Goal: Task Accomplishment & Management: Use online tool/utility

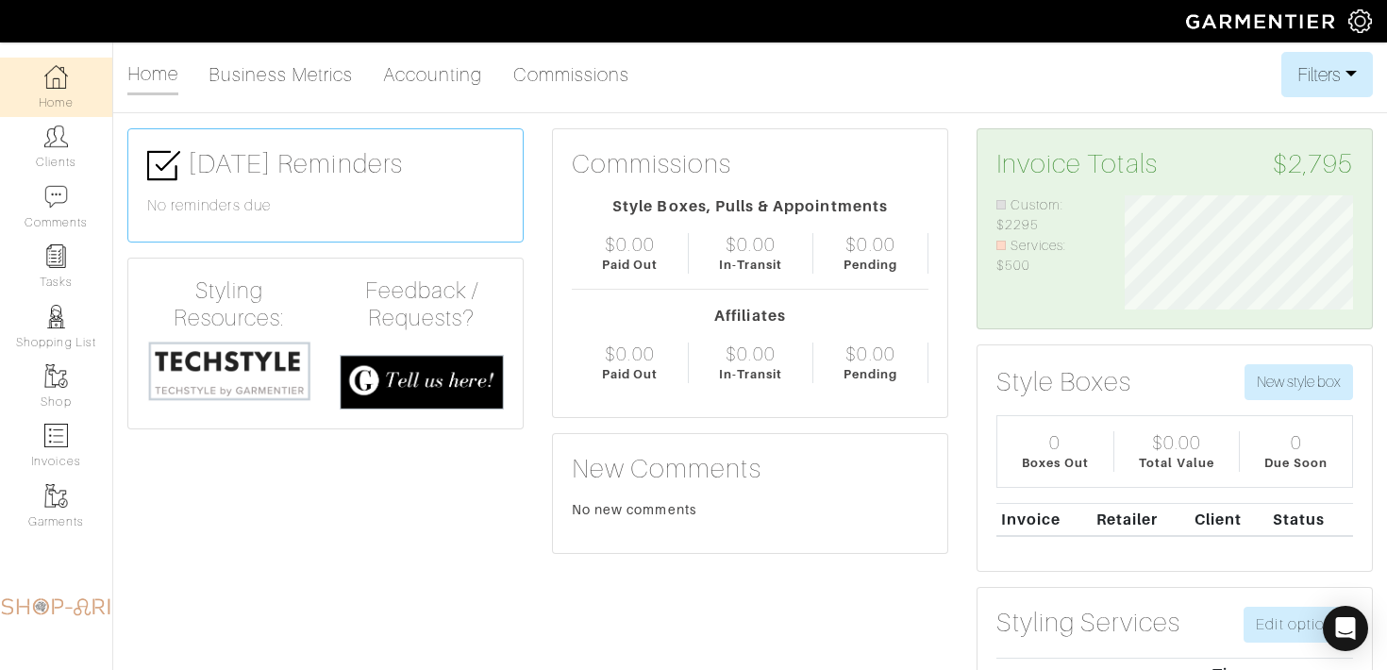
scroll to position [114, 257]
click at [60, 142] on img at bounding box center [56, 137] width 24 height 24
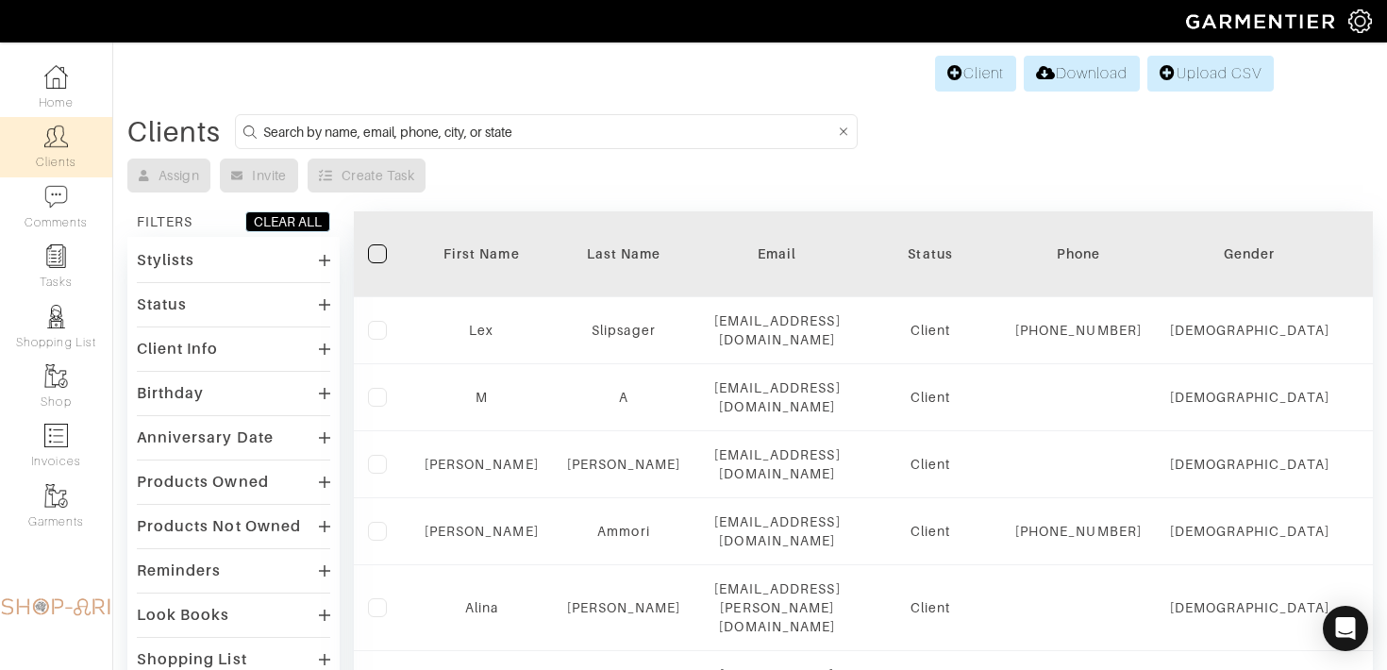
click at [394, 121] on input at bounding box center [549, 132] width 572 height 24
type input "mikhail"
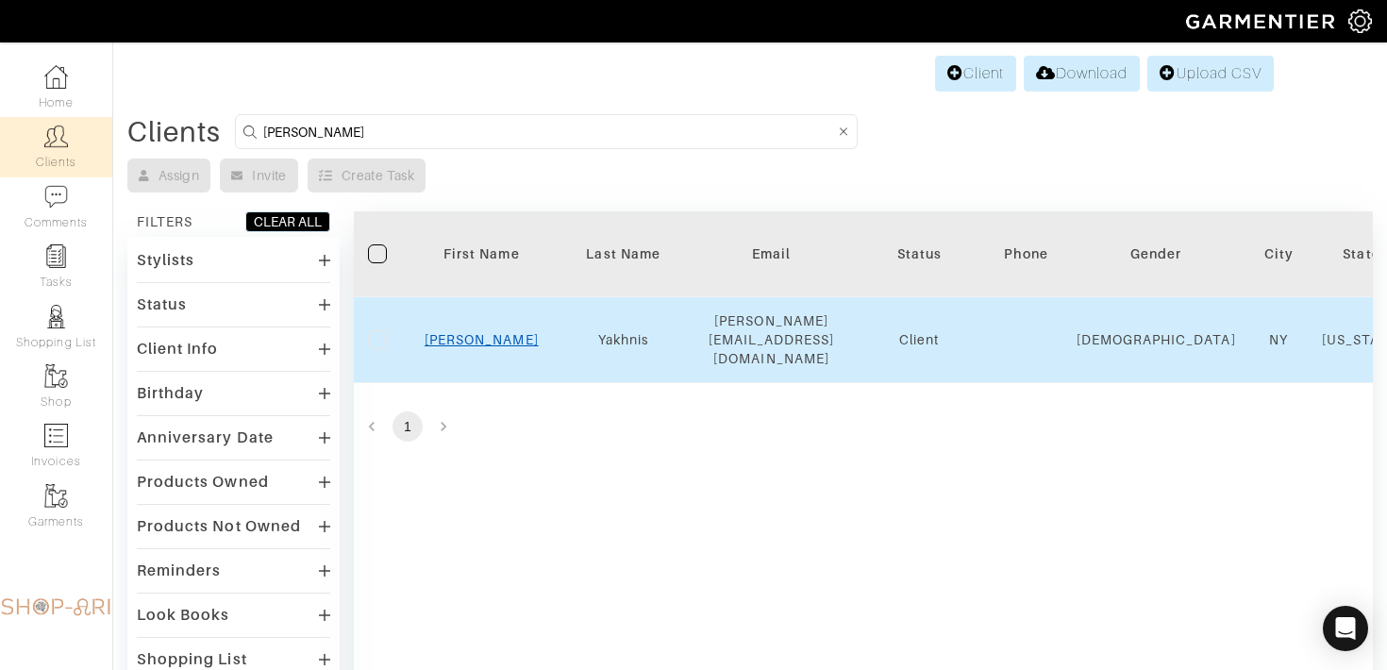
click at [478, 332] on link "Mikhail" at bounding box center [482, 339] width 114 height 15
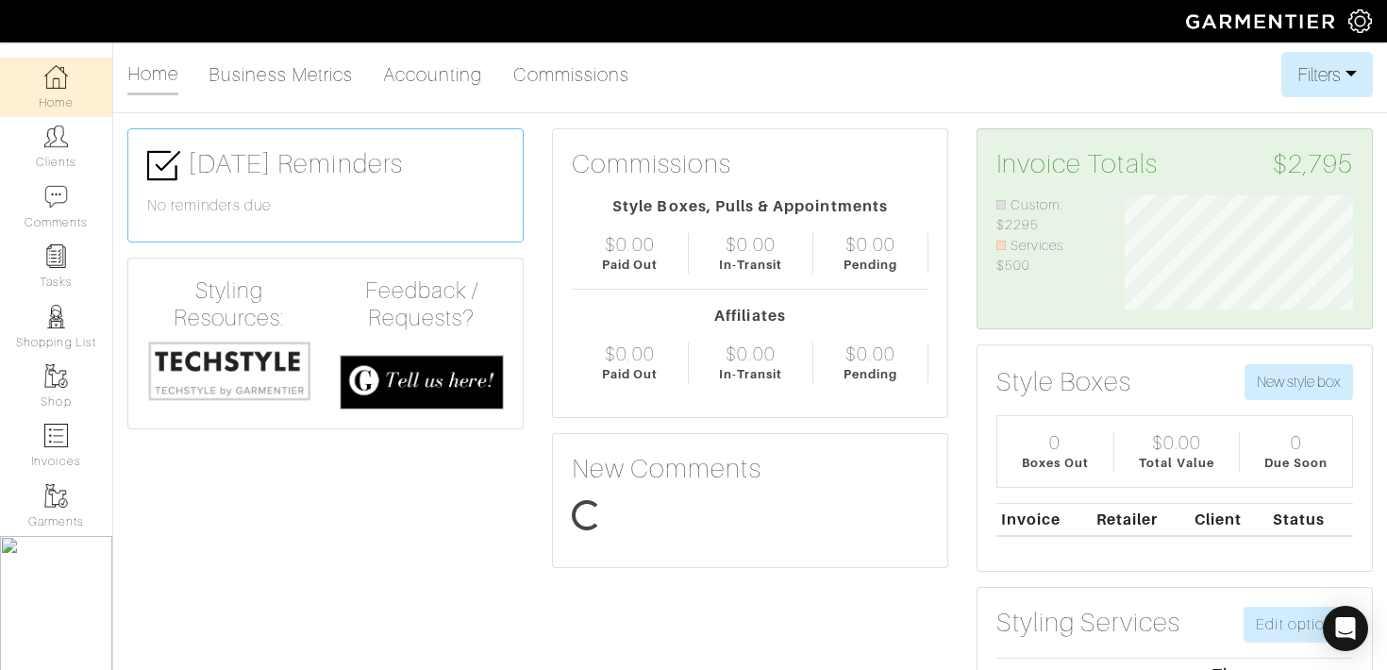
scroll to position [114, 257]
click at [82, 143] on link "Clients" at bounding box center [56, 146] width 112 height 59
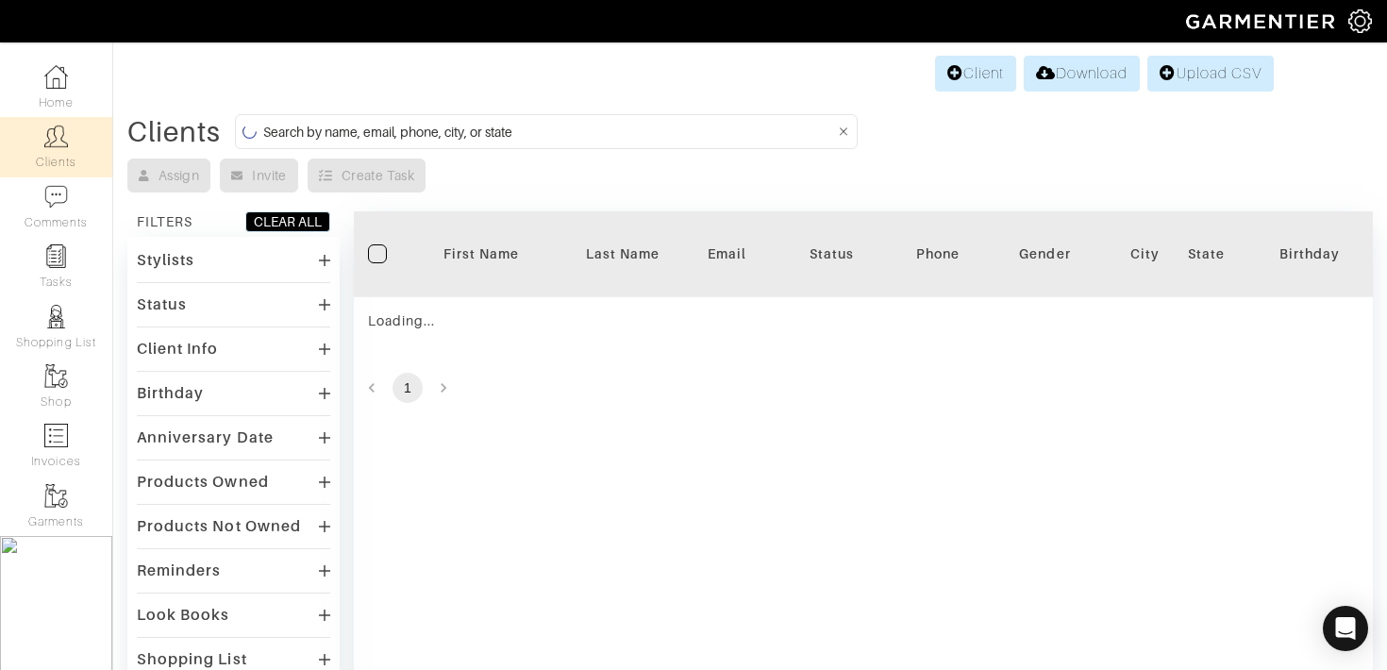
click at [395, 132] on input at bounding box center [549, 132] width 572 height 24
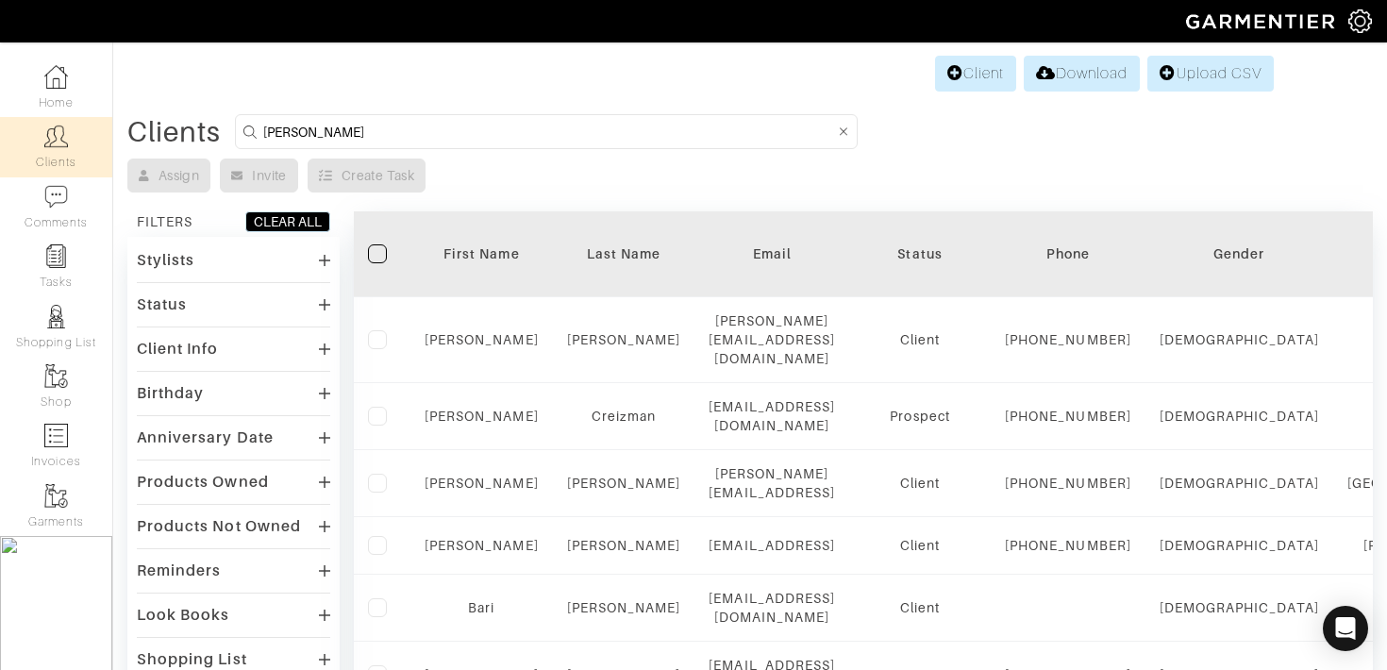
click at [292, 136] on input "ari rosmarin" at bounding box center [549, 132] width 572 height 24
type input "ari"
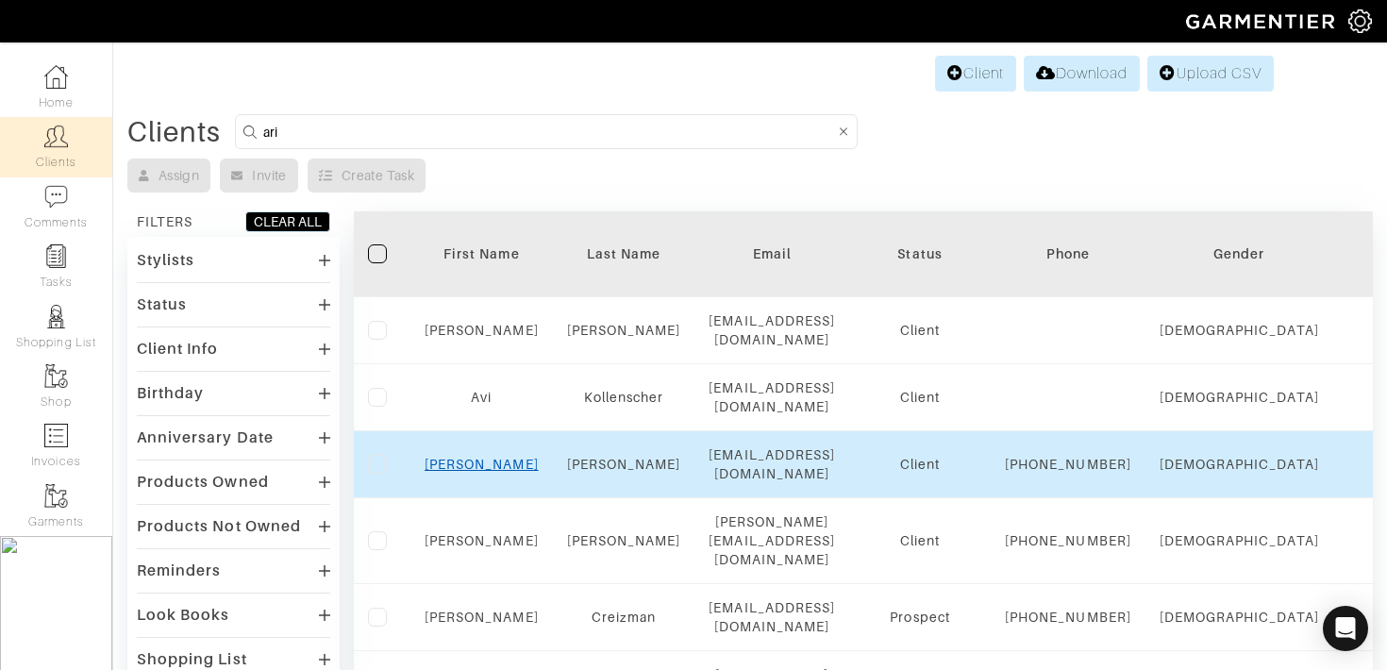
click at [478, 457] on link "Ari" at bounding box center [482, 464] width 114 height 15
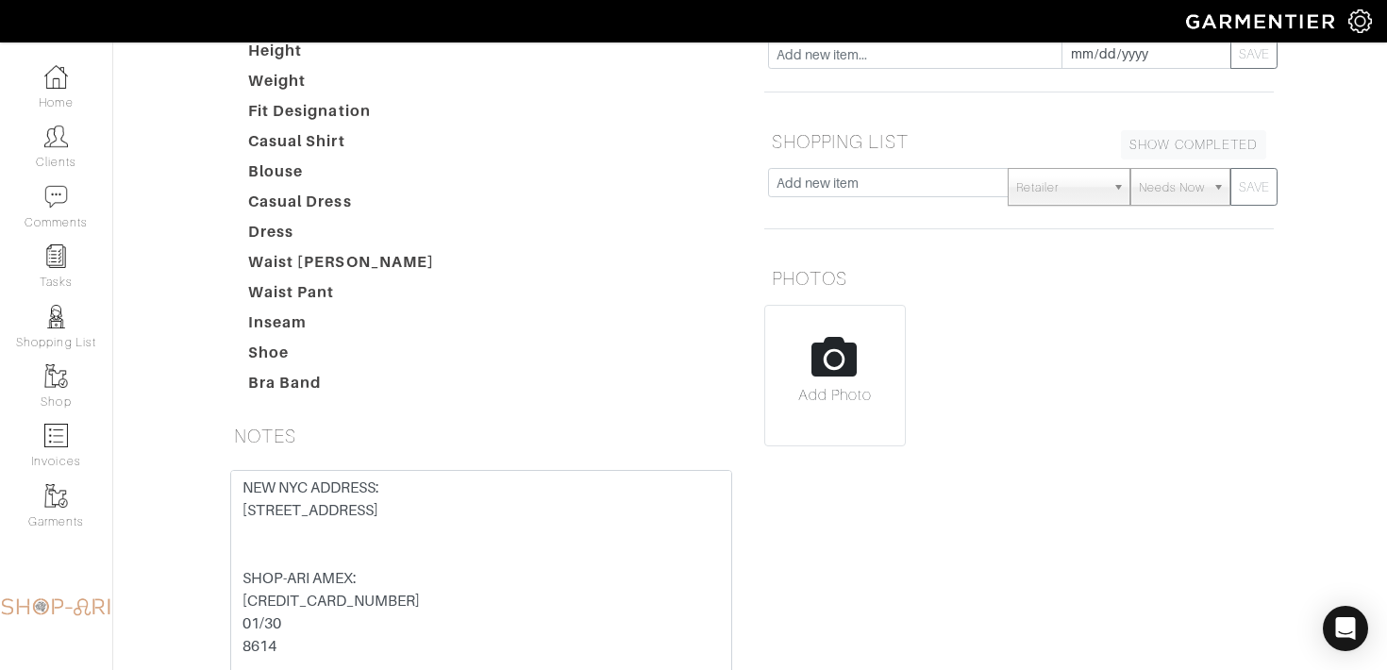
scroll to position [147, 0]
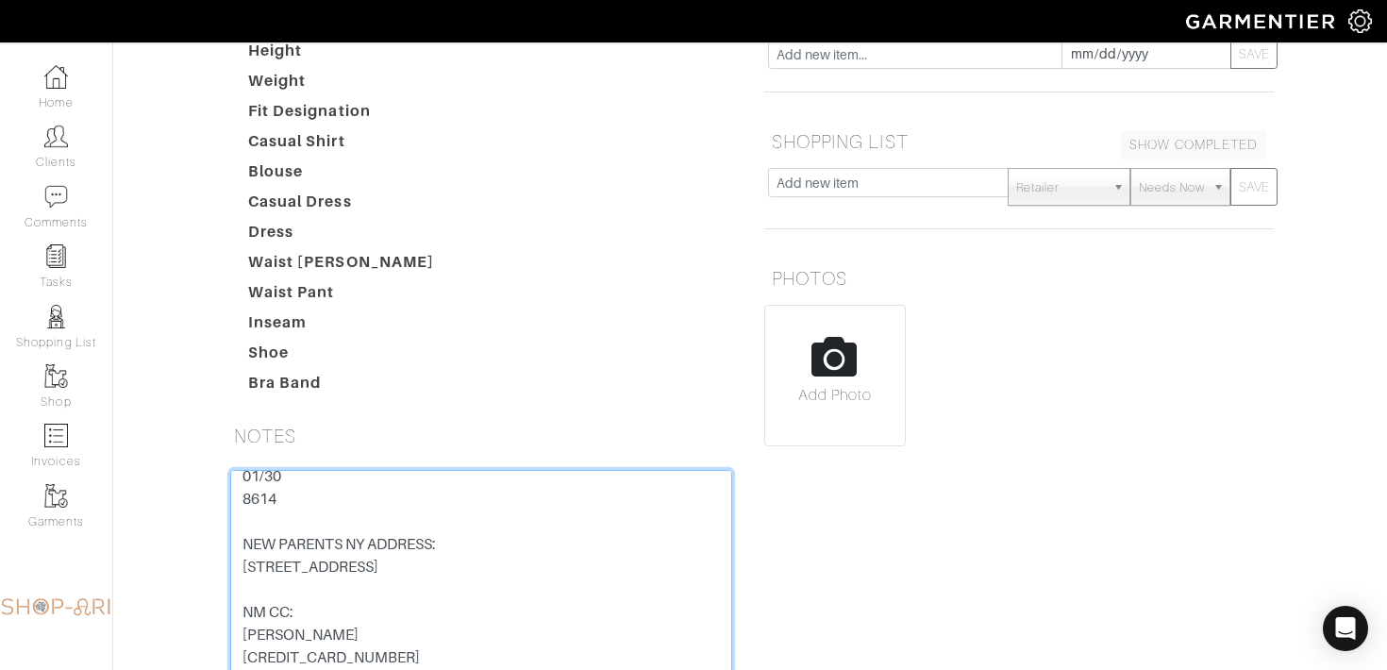
drag, startPoint x: 398, startPoint y: 501, endPoint x: 161, endPoint y: 501, distance: 236.8
click at [161, 501] on div "Ari Rosmarin Overview Overview Measurements Product Library Invoices Wardrobe L…" at bounding box center [693, 277] width 1387 height 997
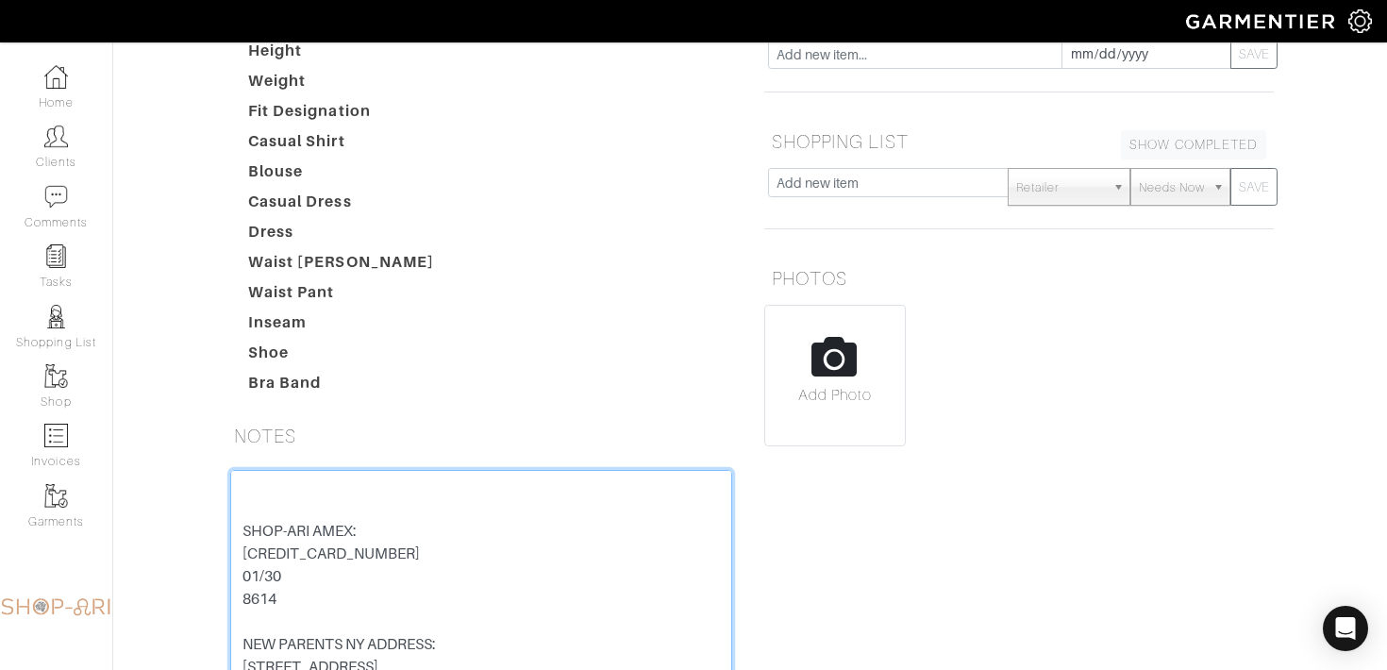
scroll to position [0, 0]
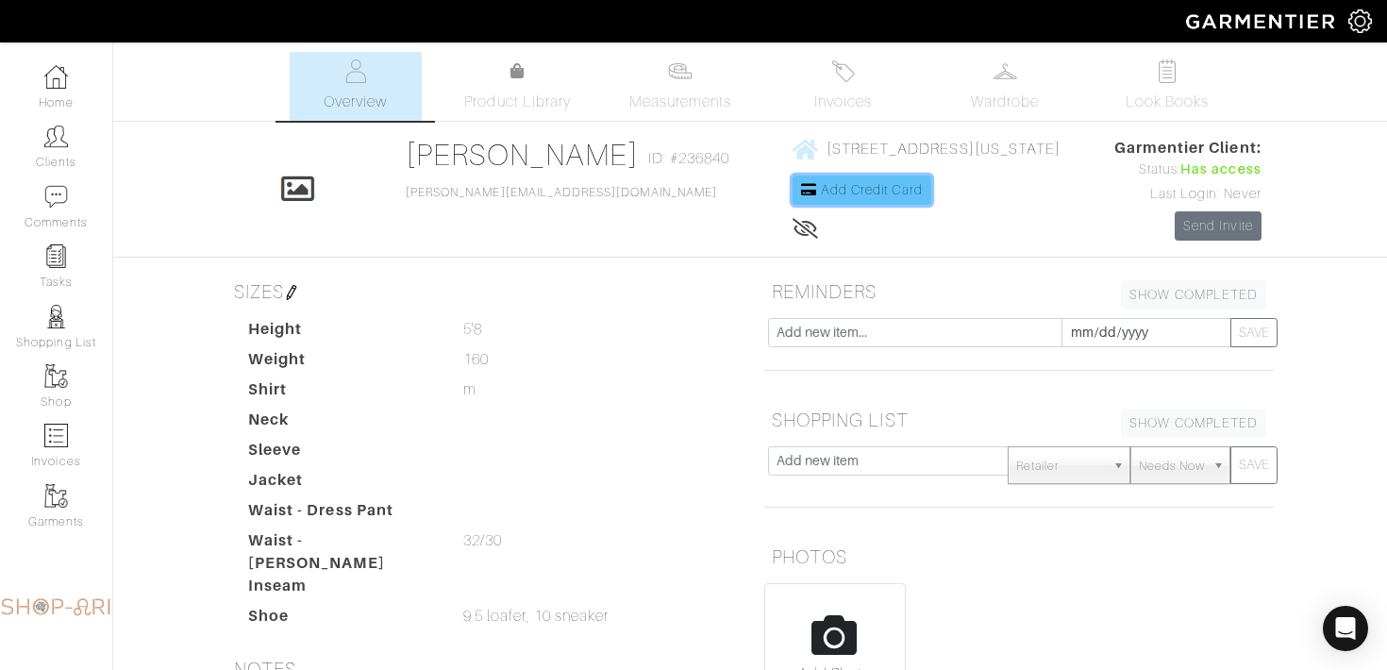
click at [821, 189] on span "Add Credit Card" at bounding box center [872, 189] width 102 height 15
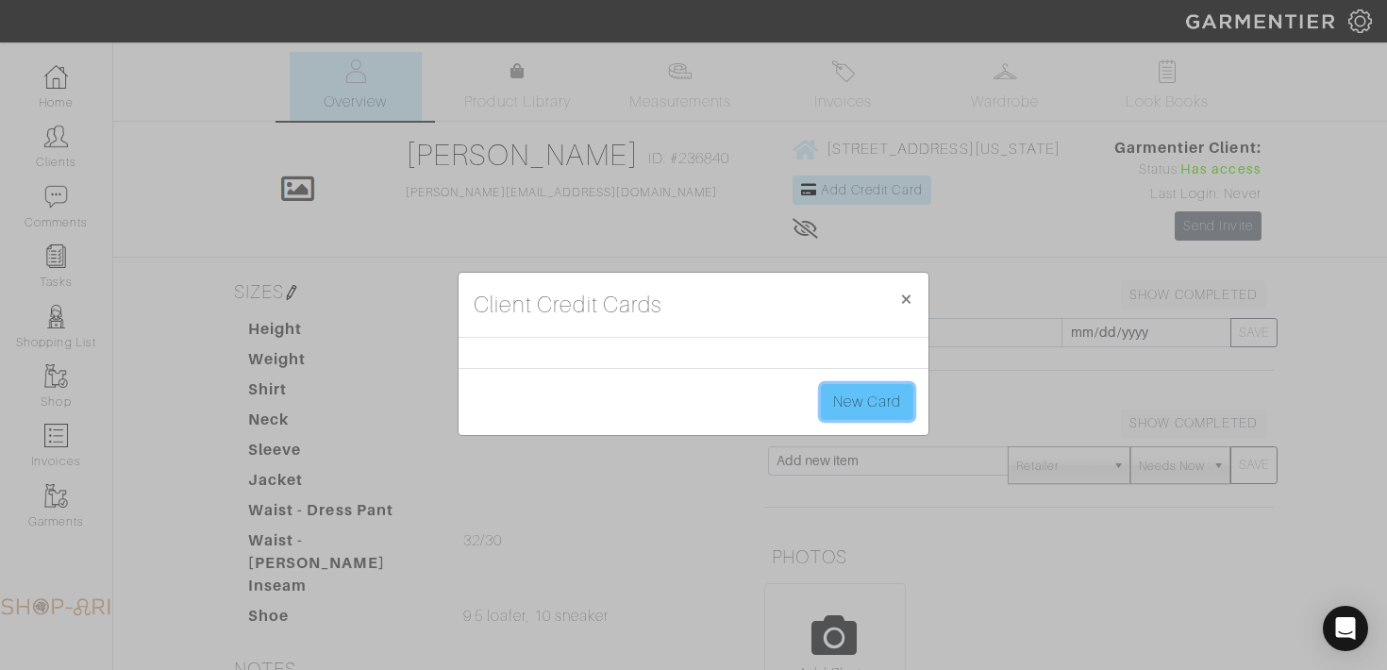
click at [854, 408] on link "New Card" at bounding box center [867, 402] width 92 height 36
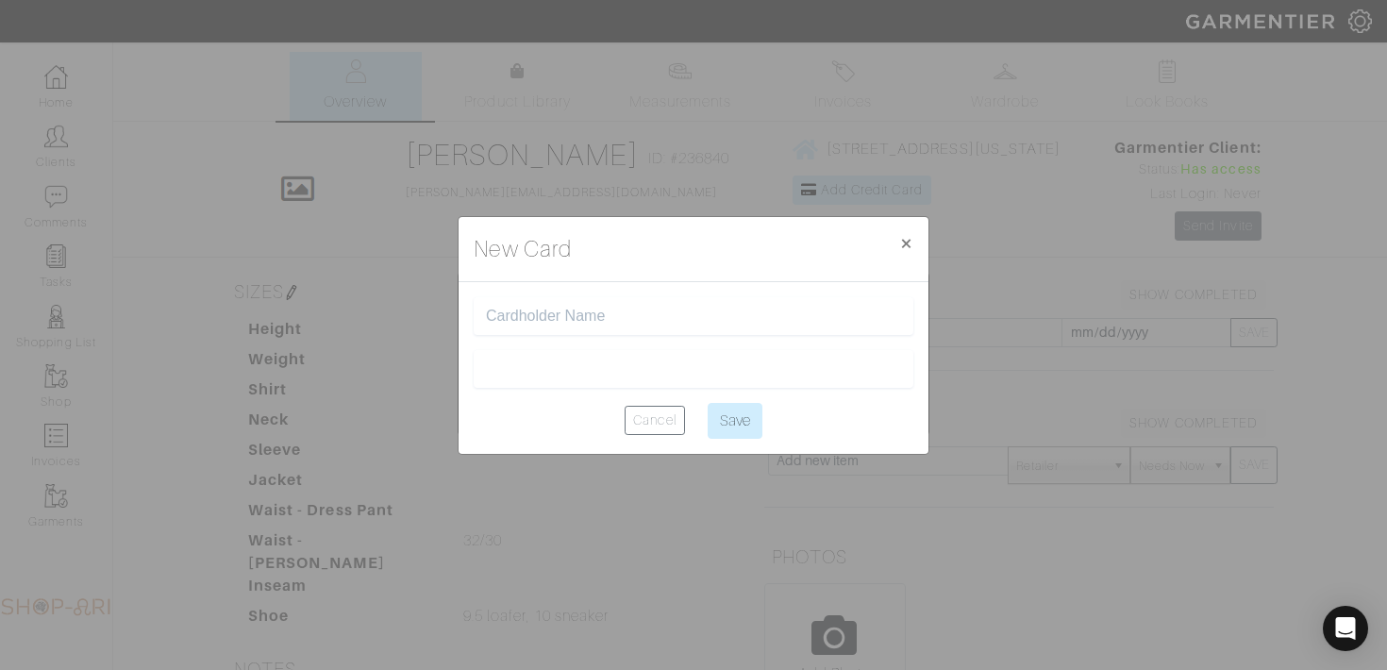
click at [569, 315] on input "text" at bounding box center [693, 317] width 415 height 18
type input "[PERSON_NAME]"
click at [729, 420] on input "Save" at bounding box center [735, 421] width 55 height 36
type input "Saving..."
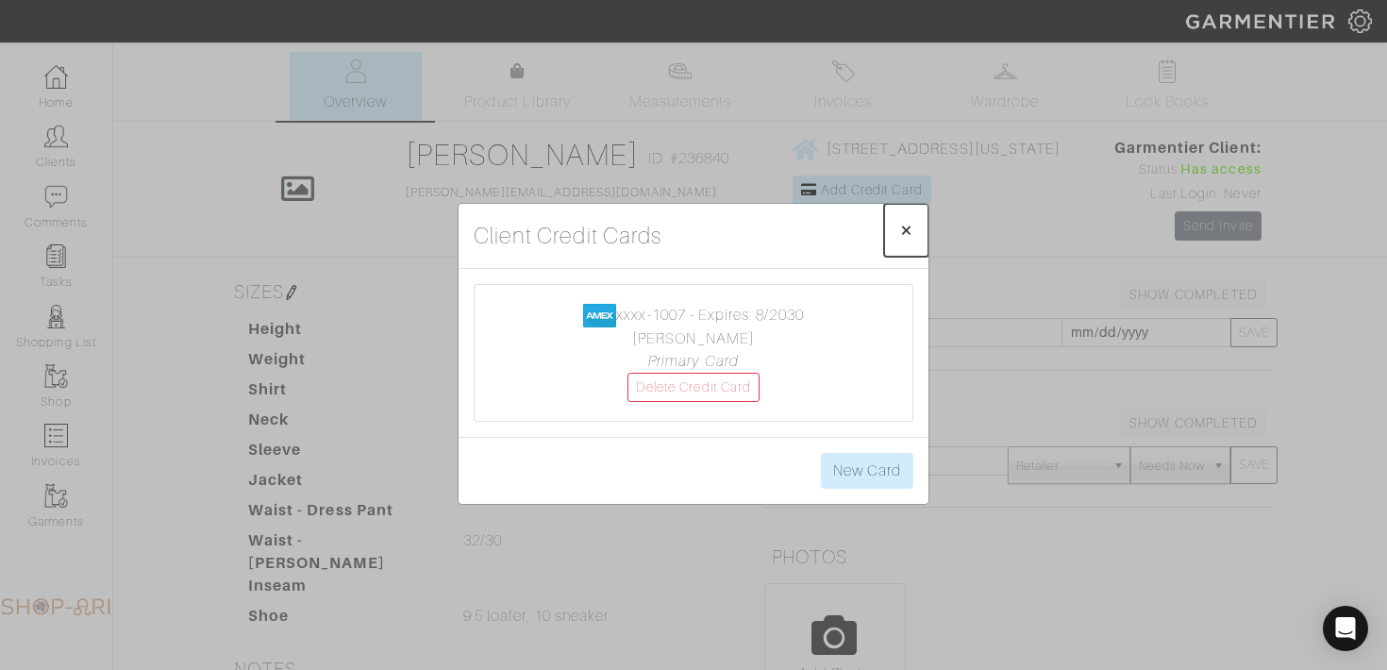
click at [905, 235] on span "×" at bounding box center [906, 229] width 14 height 25
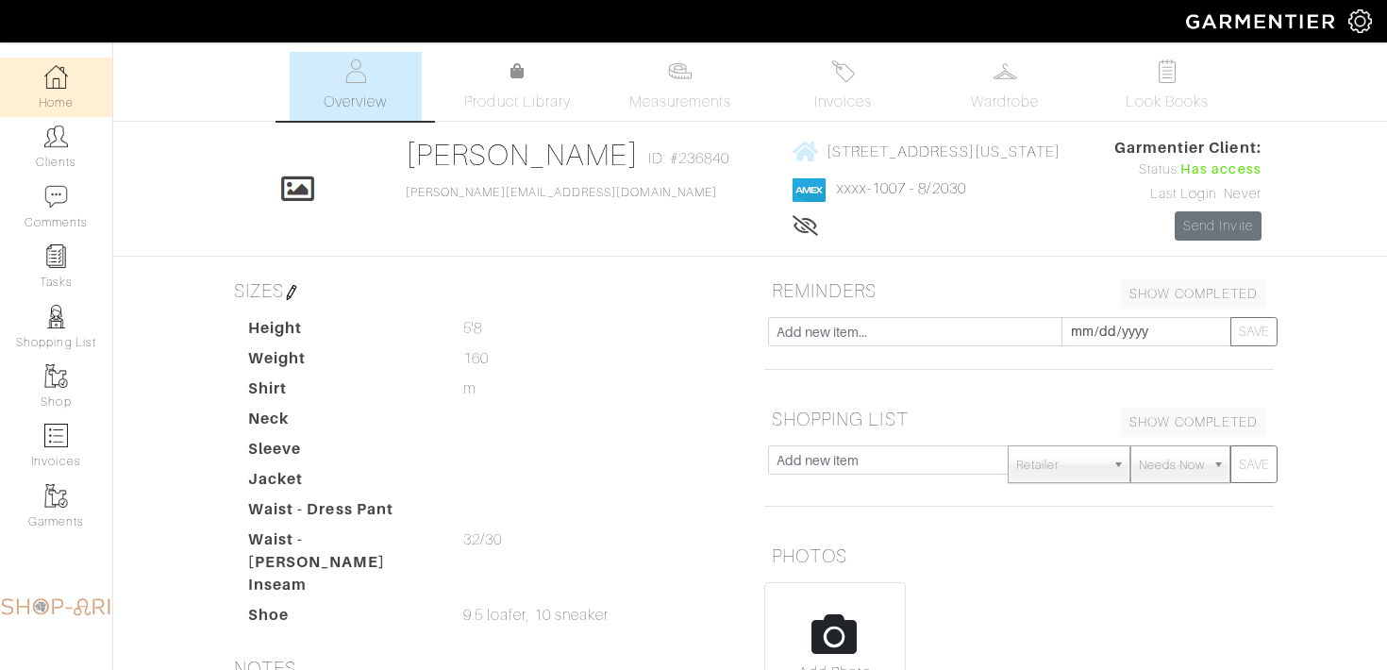
click at [91, 80] on link "Home" at bounding box center [56, 87] width 112 height 59
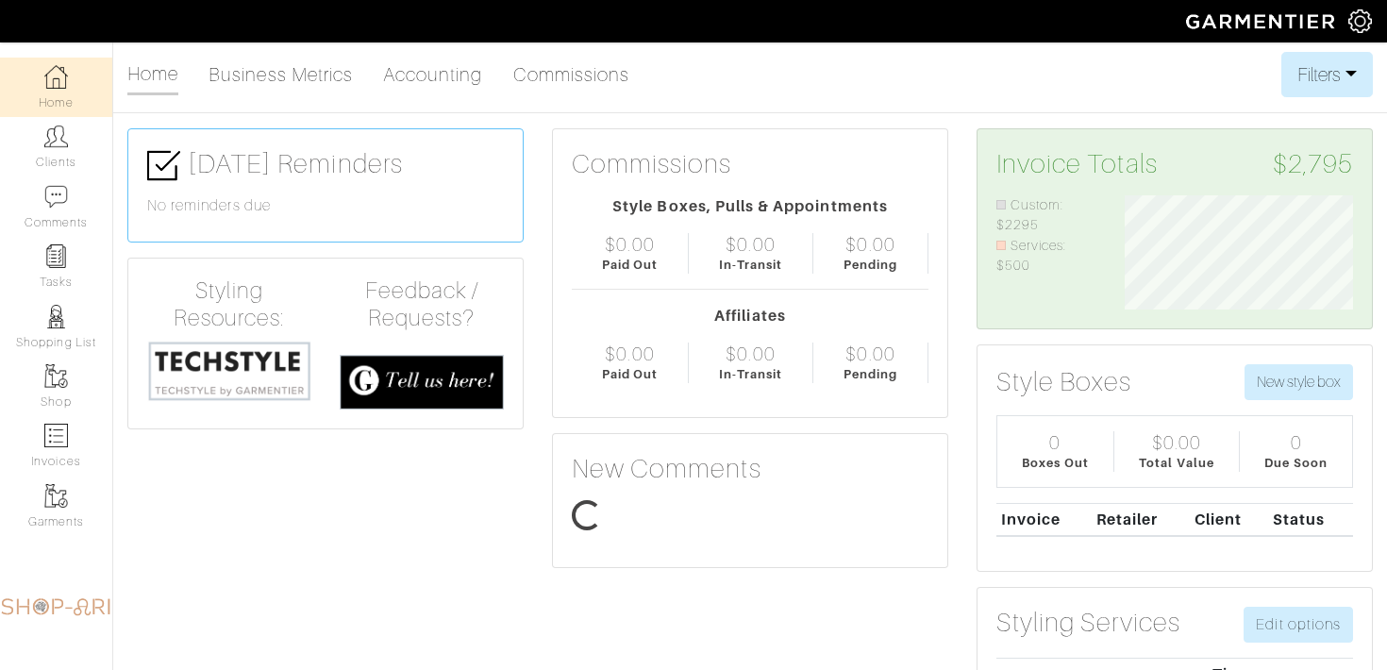
scroll to position [114, 257]
click at [68, 412] on link "Shop" at bounding box center [56, 386] width 112 height 59
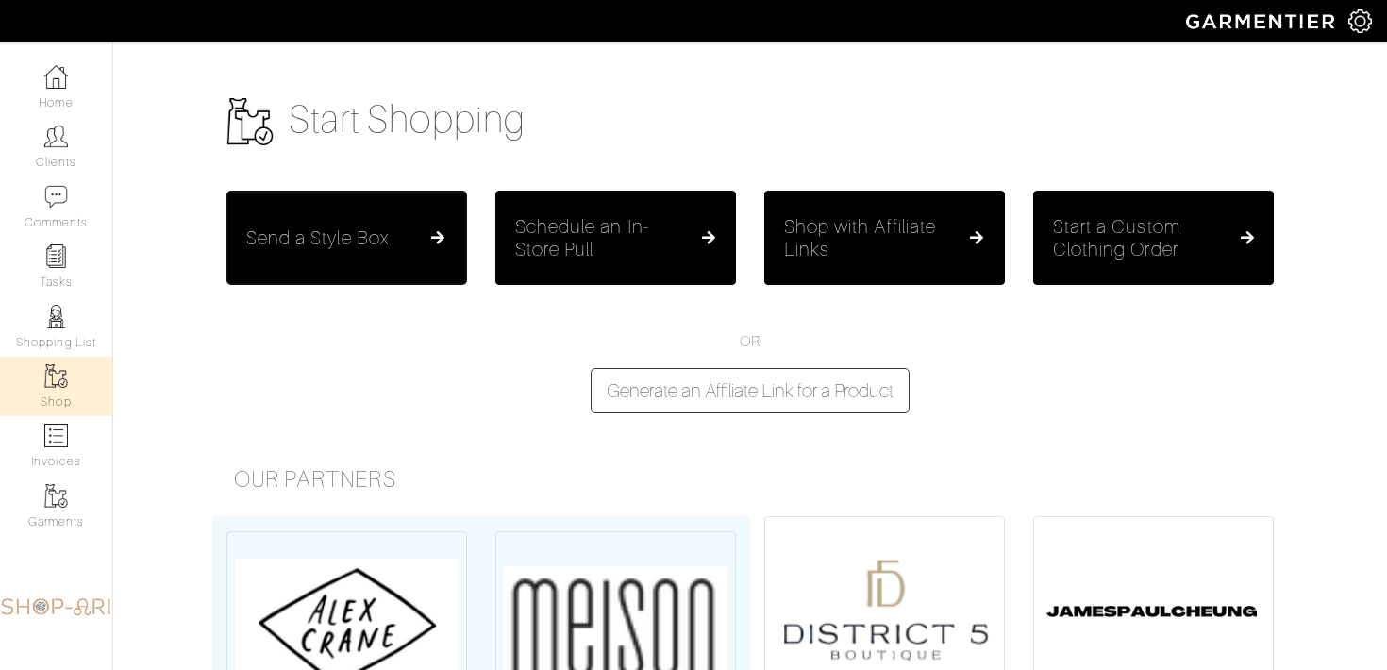
click at [347, 222] on button "Send a Style Box" at bounding box center [346, 238] width 241 height 94
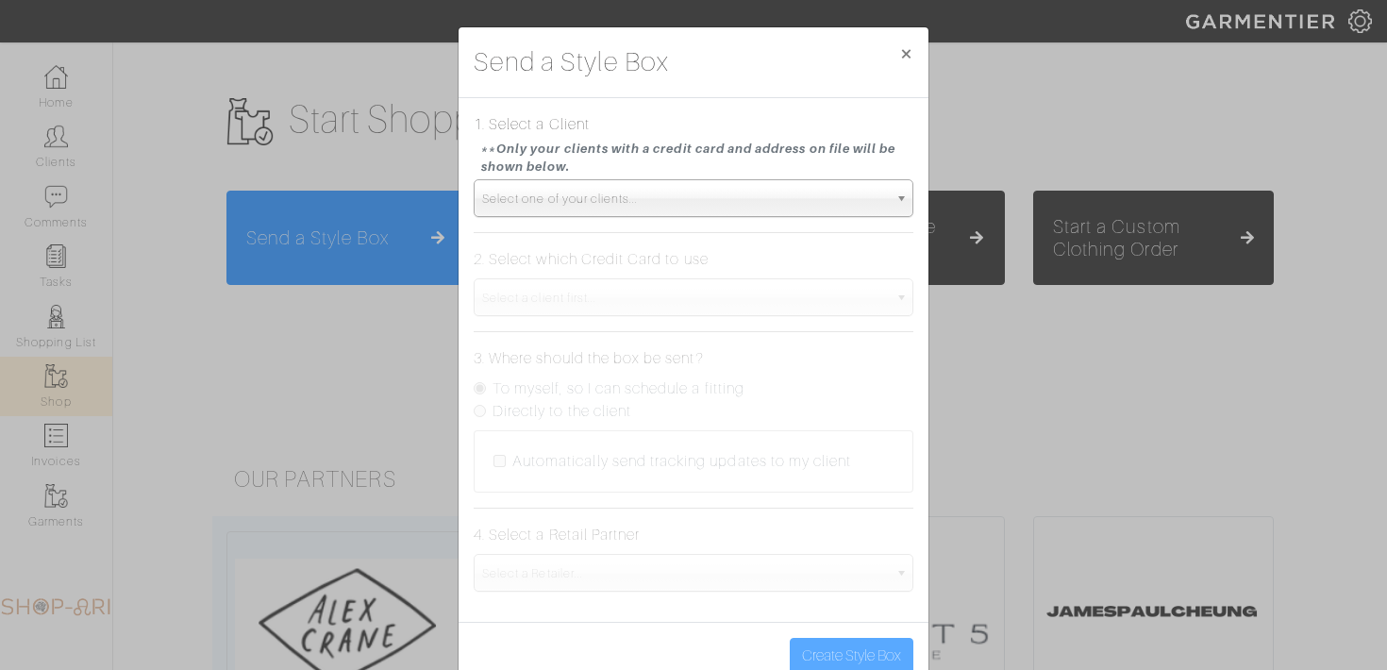
click at [540, 207] on span "Select one of your clients..." at bounding box center [685, 199] width 406 height 38
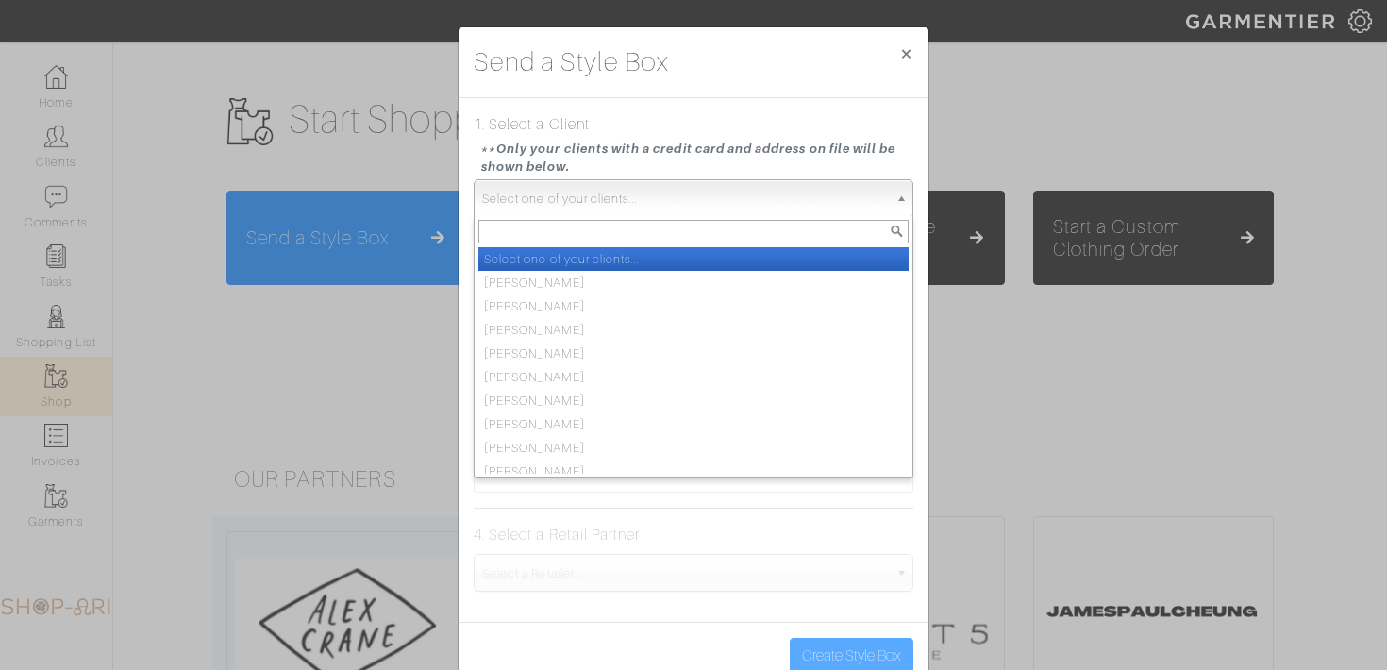
type input "l"
type input "mikhai"
click at [579, 259] on li "Mikhai l Yakhnis" at bounding box center [693, 259] width 430 height 24
select select "mikhail-yakhnis"
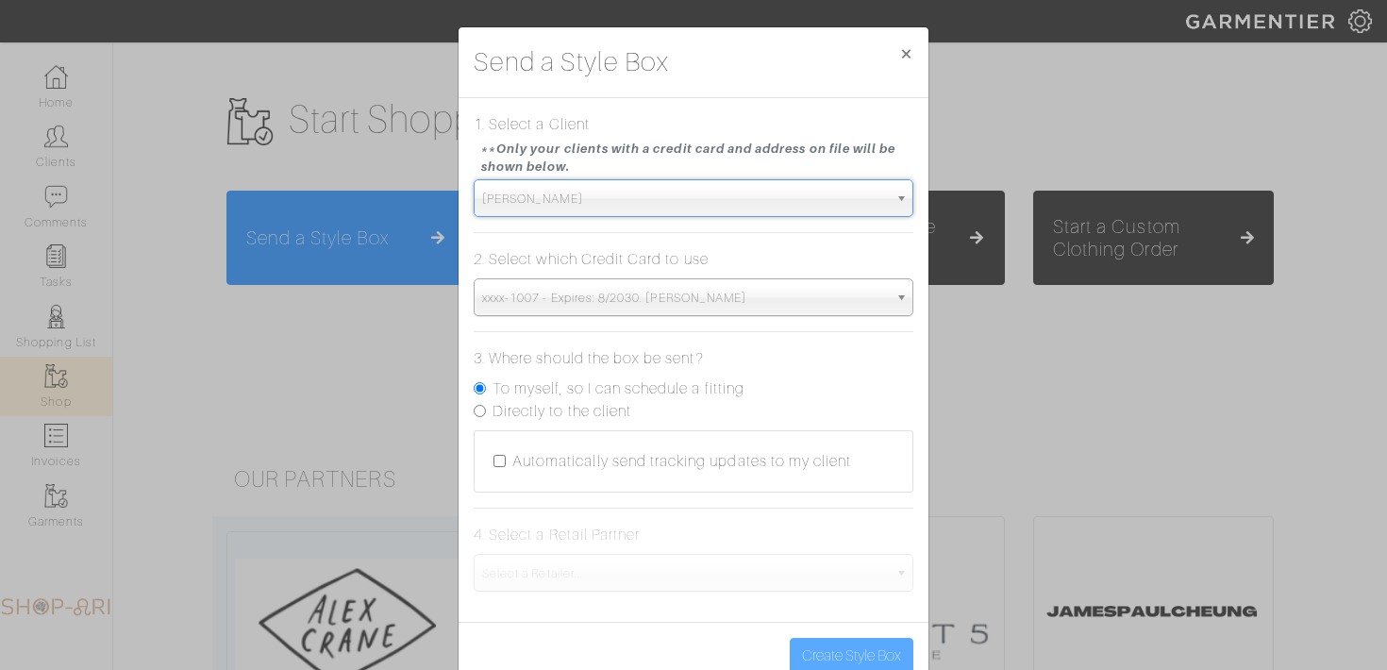
click at [530, 407] on label "Directly to the client" at bounding box center [562, 411] width 139 height 23
click at [486, 407] on input "Directly to the client" at bounding box center [480, 411] width 12 height 12
radio input "true"
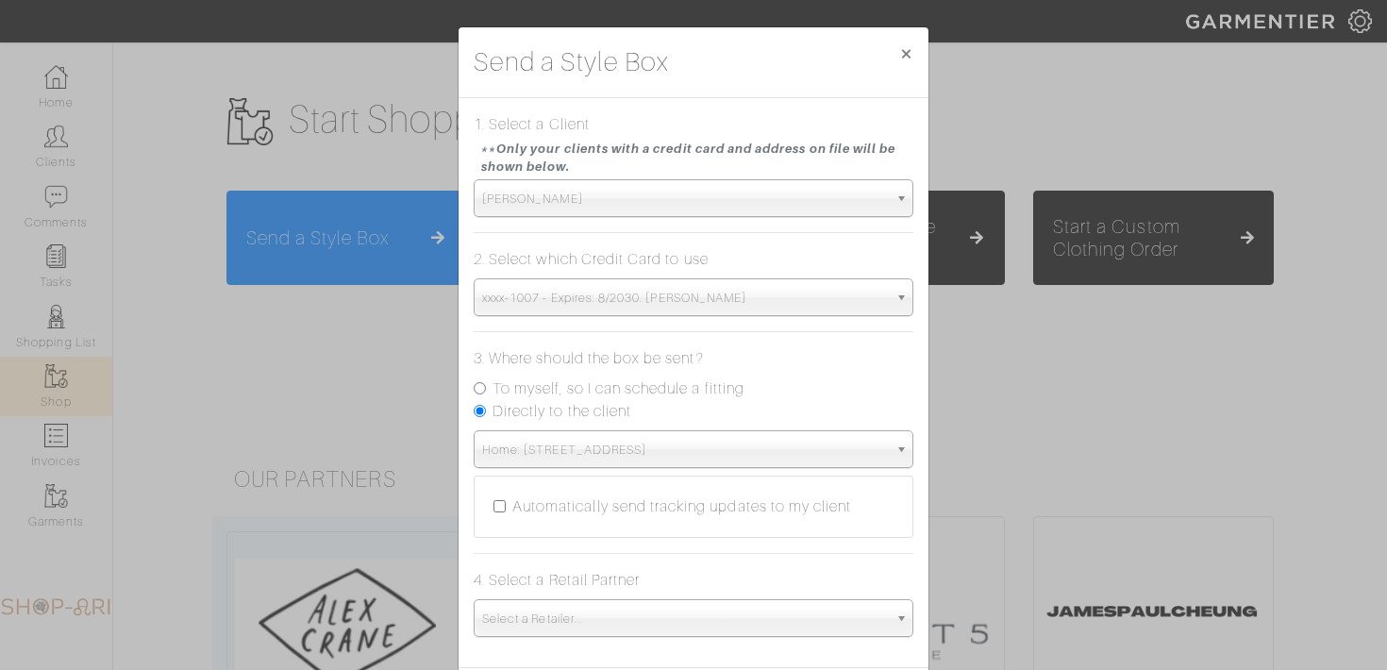
scroll to position [92, 0]
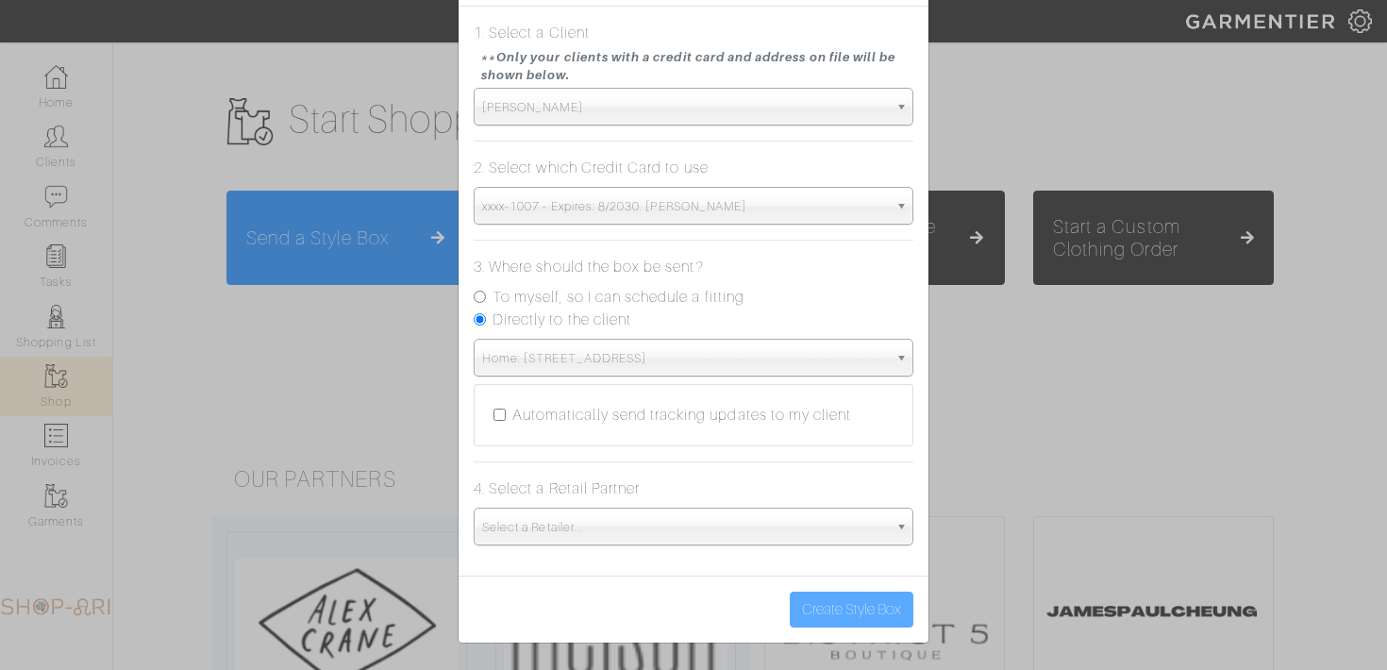
click at [548, 529] on span "Select a Retailer..." at bounding box center [685, 528] width 406 height 38
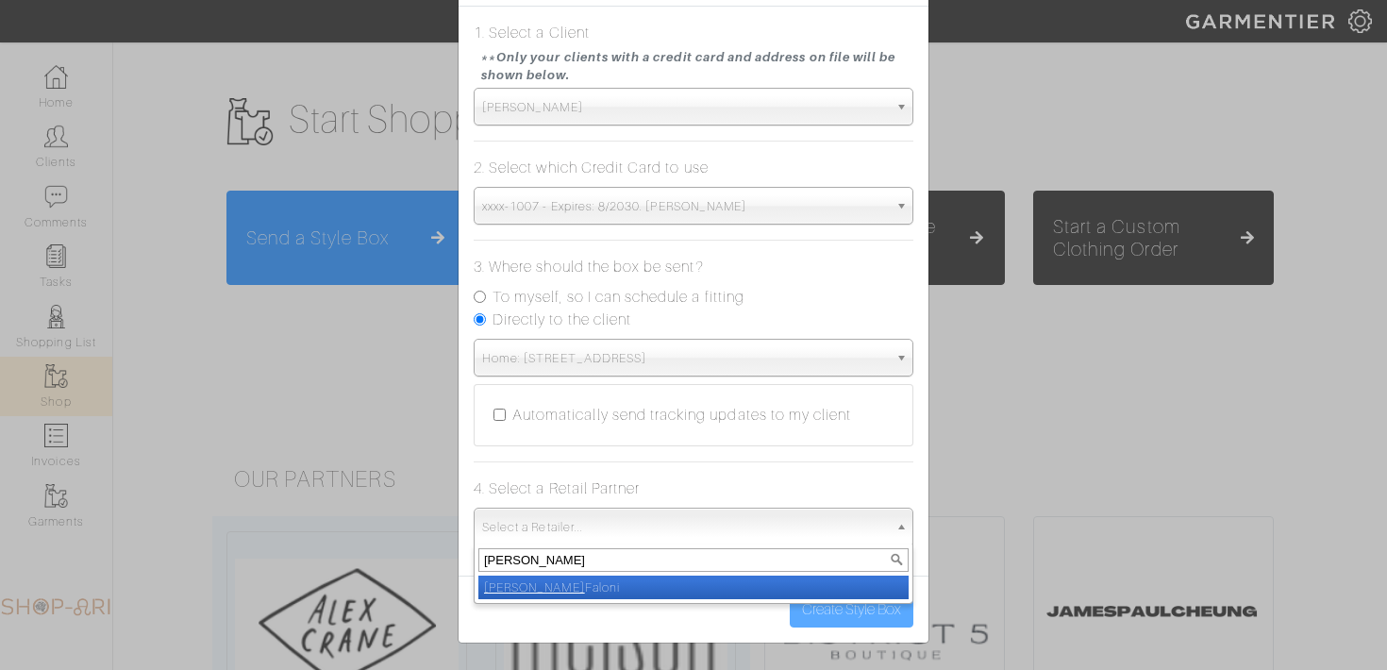
type input "luca"
click at [565, 587] on li "Luca Faloni" at bounding box center [693, 588] width 430 height 24
select select "6402"
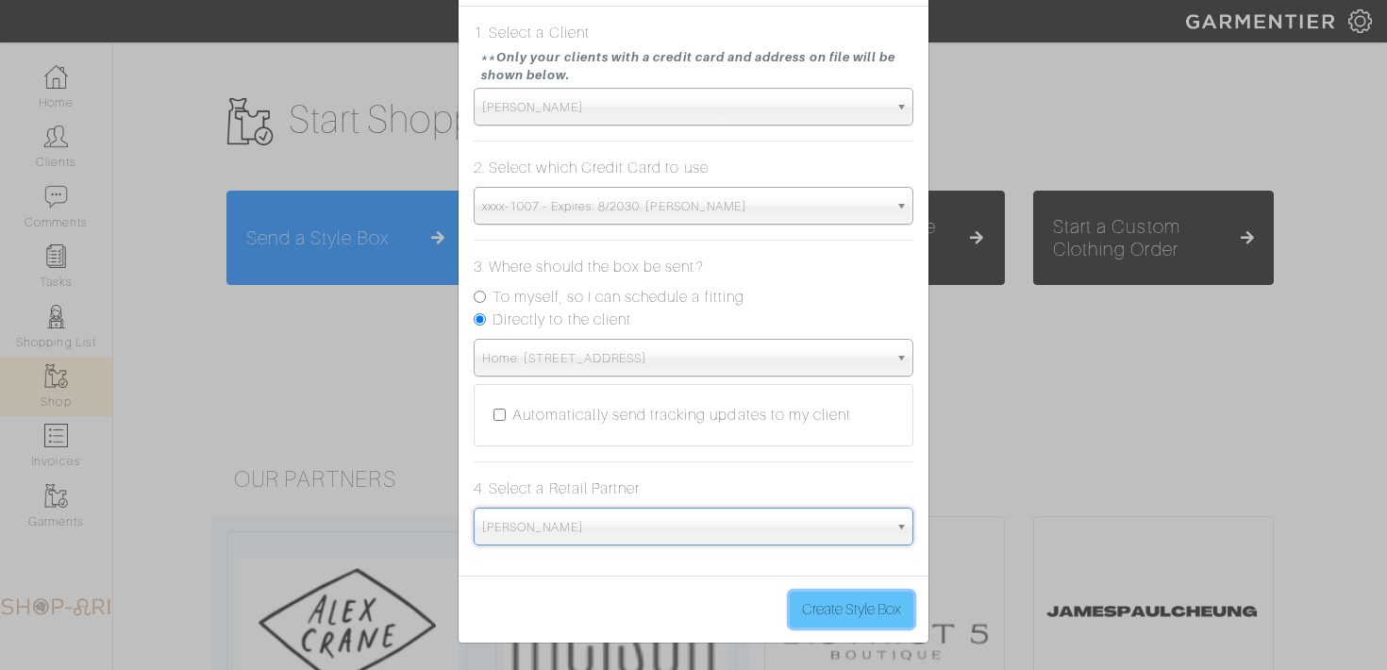
click at [863, 615] on button "Create Style Box" at bounding box center [852, 610] width 124 height 36
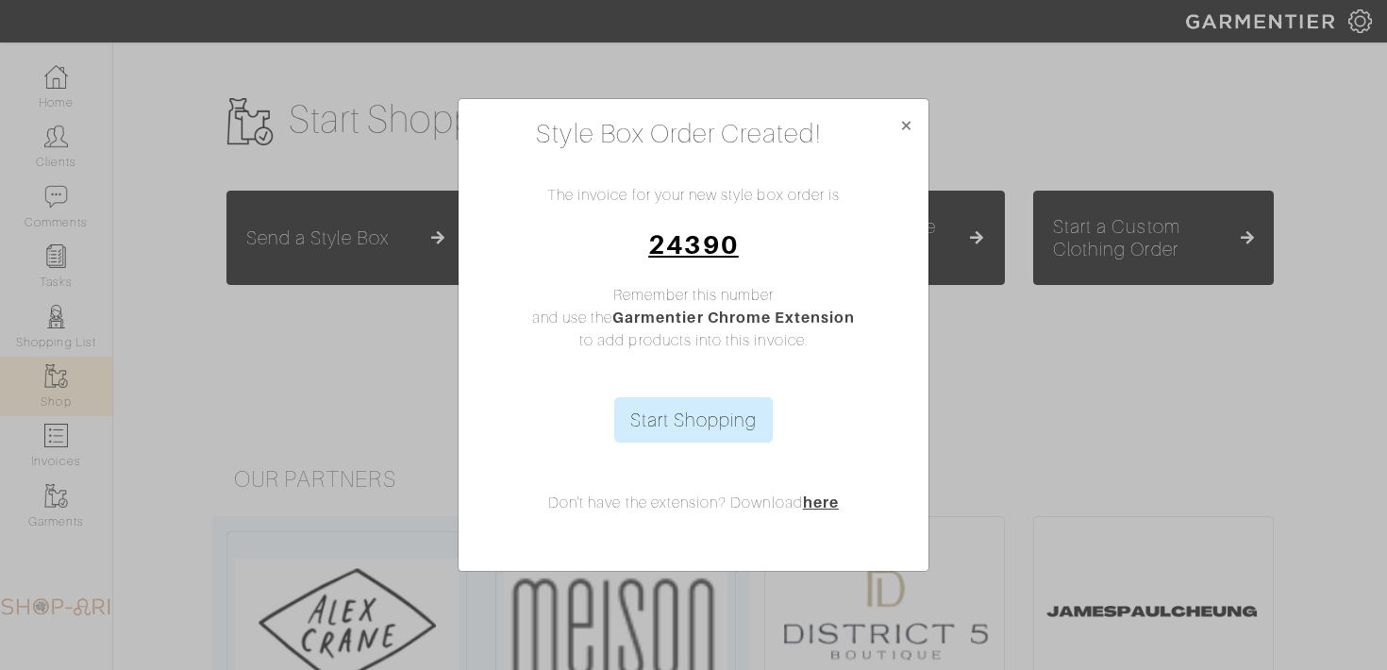
click at [701, 233] on link "24390" at bounding box center [693, 244] width 90 height 30
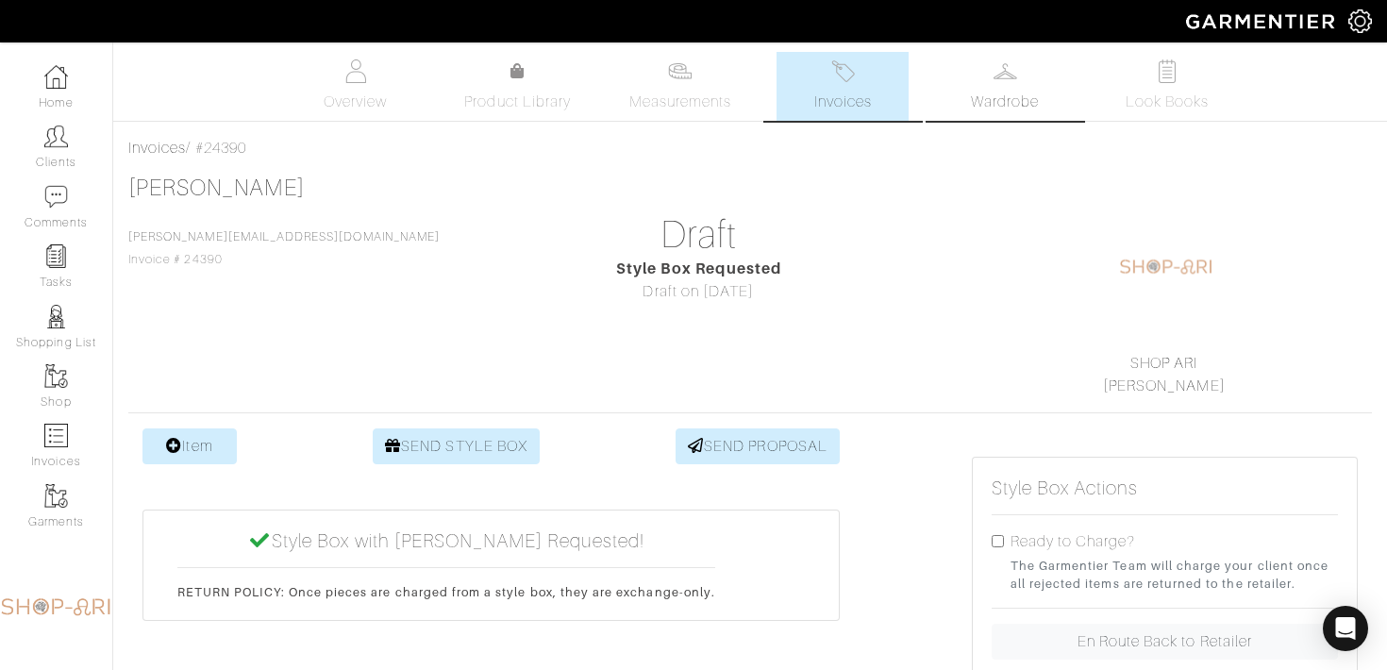
click at [997, 85] on link "Wardrobe" at bounding box center [1005, 86] width 132 height 69
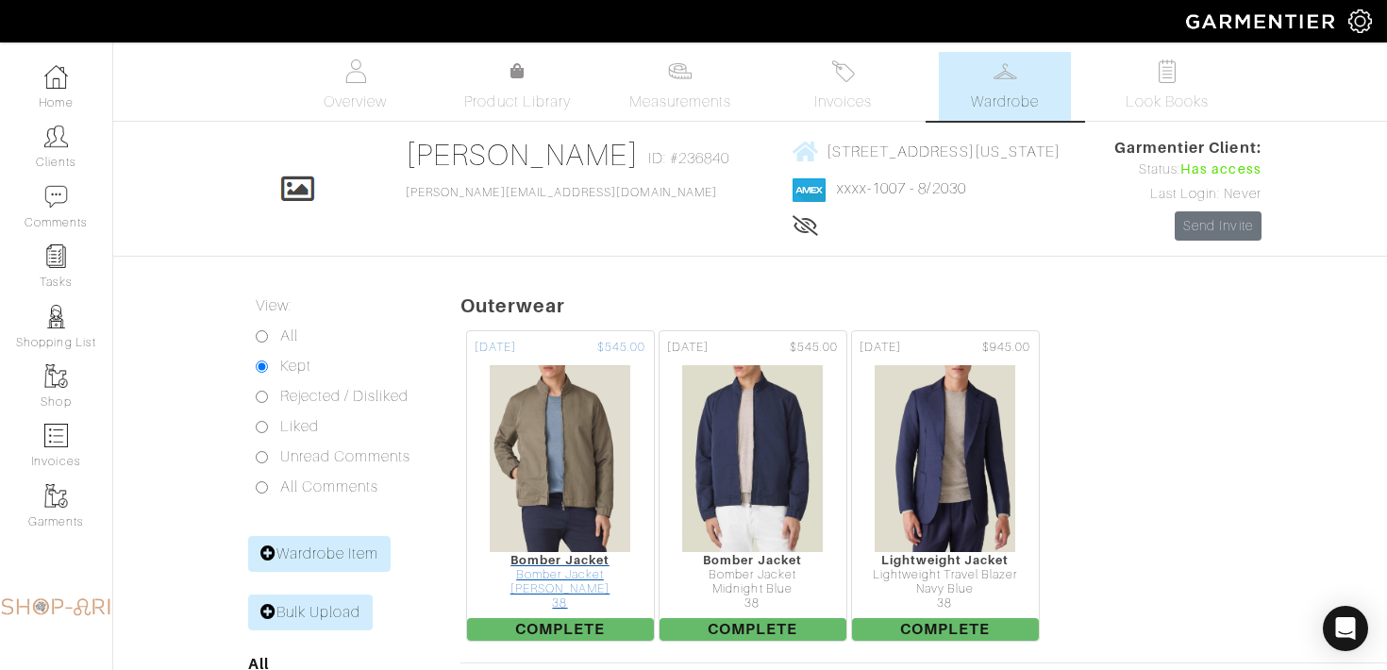
click at [591, 544] on img at bounding box center [560, 458] width 142 height 189
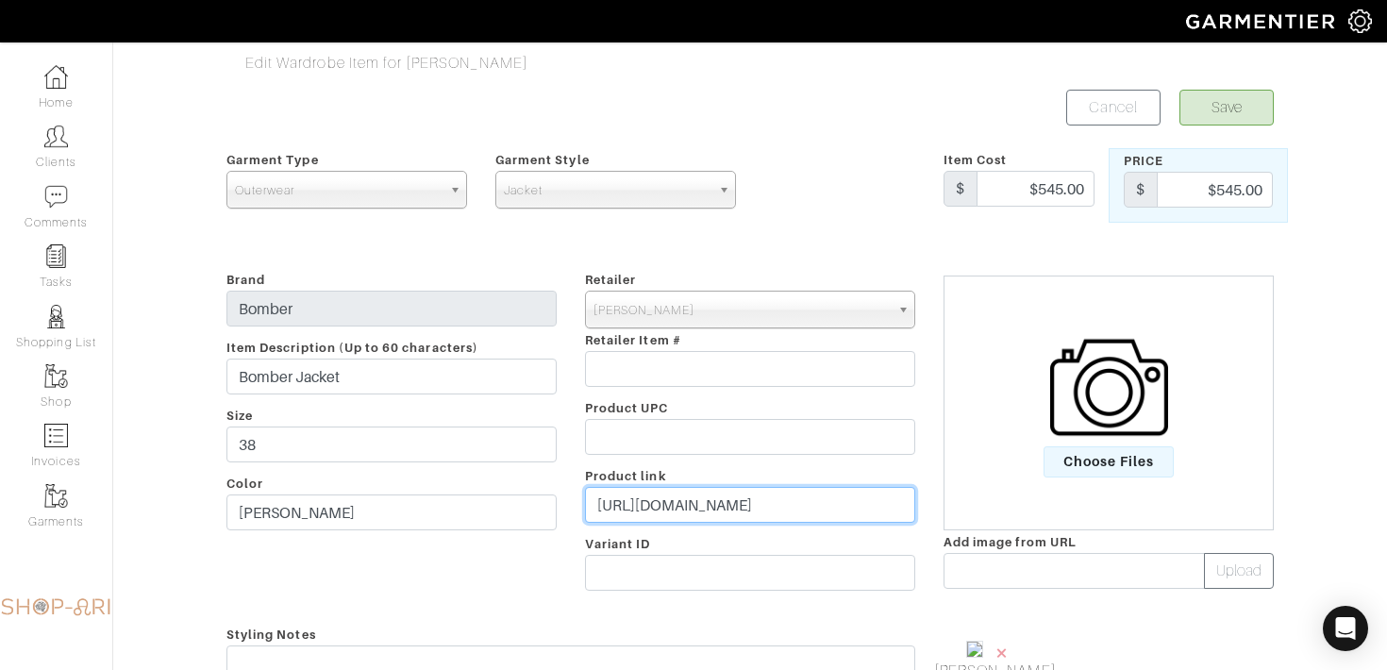
click at [659, 507] on input "[URL][DOMAIN_NAME]" at bounding box center [750, 505] width 330 height 36
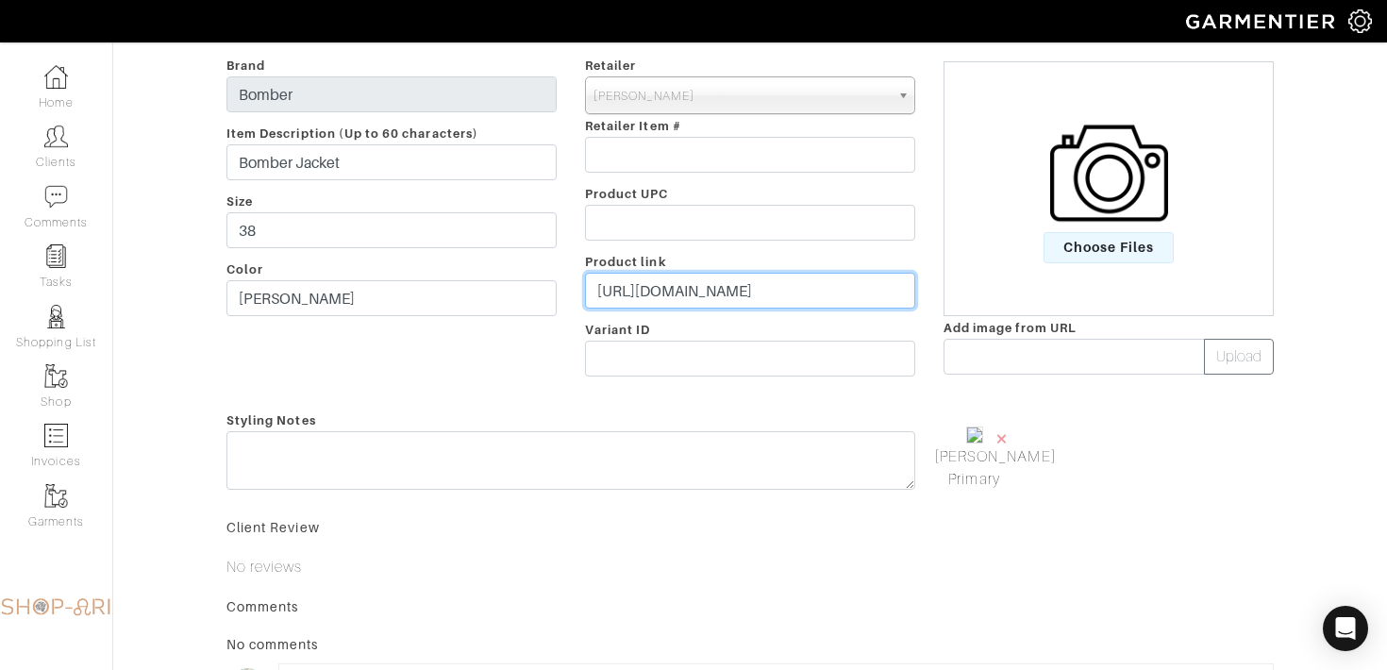
scroll to position [510, 0]
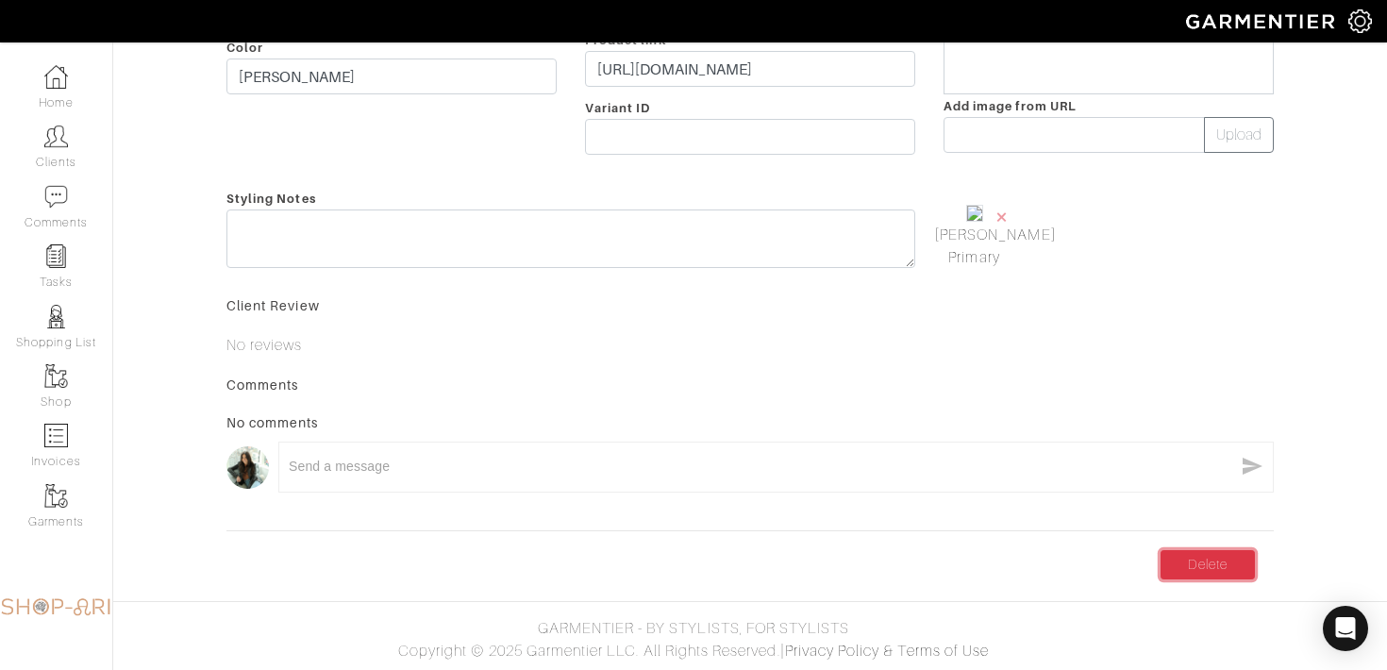
click at [1225, 560] on link "Delete" at bounding box center [1208, 564] width 94 height 29
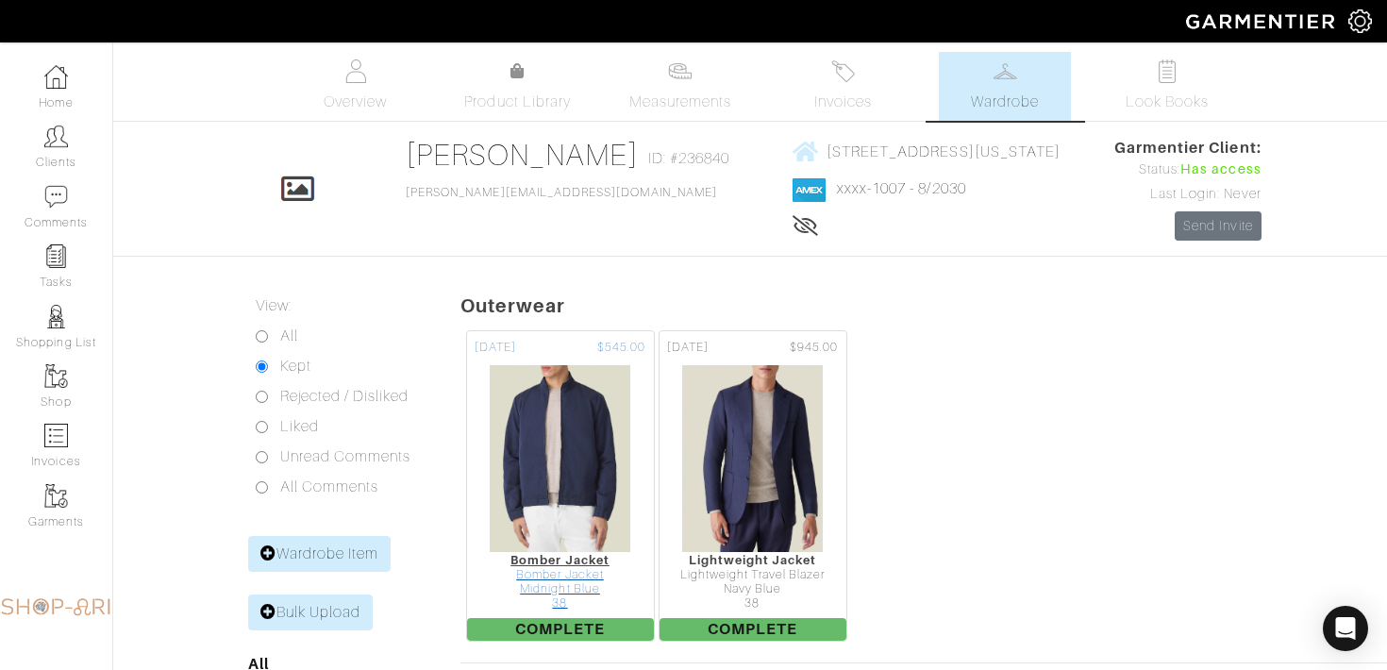
click at [575, 413] on img at bounding box center [560, 458] width 142 height 189
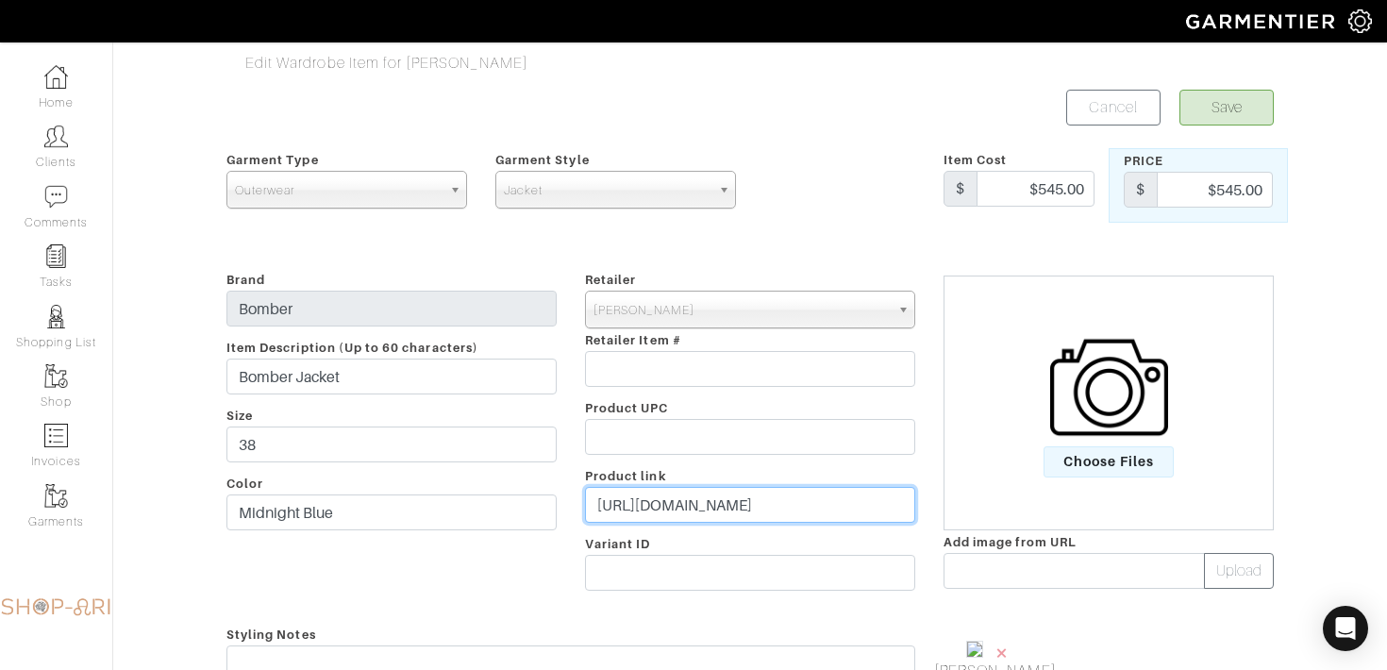
click at [634, 510] on input "https://lucafaloni.com/en/us/shop/midnight-blue-linen-cotton-bomber-jacket" at bounding box center [750, 505] width 330 height 36
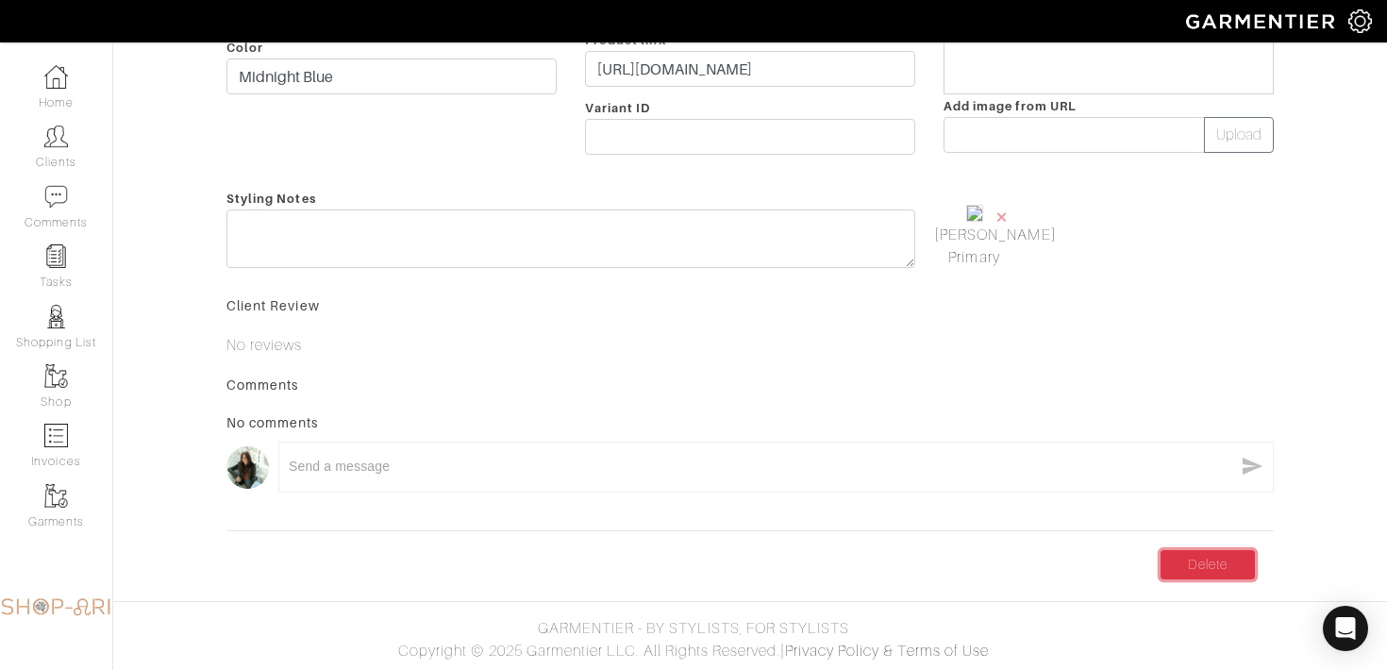
click at [1214, 550] on link "Delete" at bounding box center [1208, 564] width 94 height 29
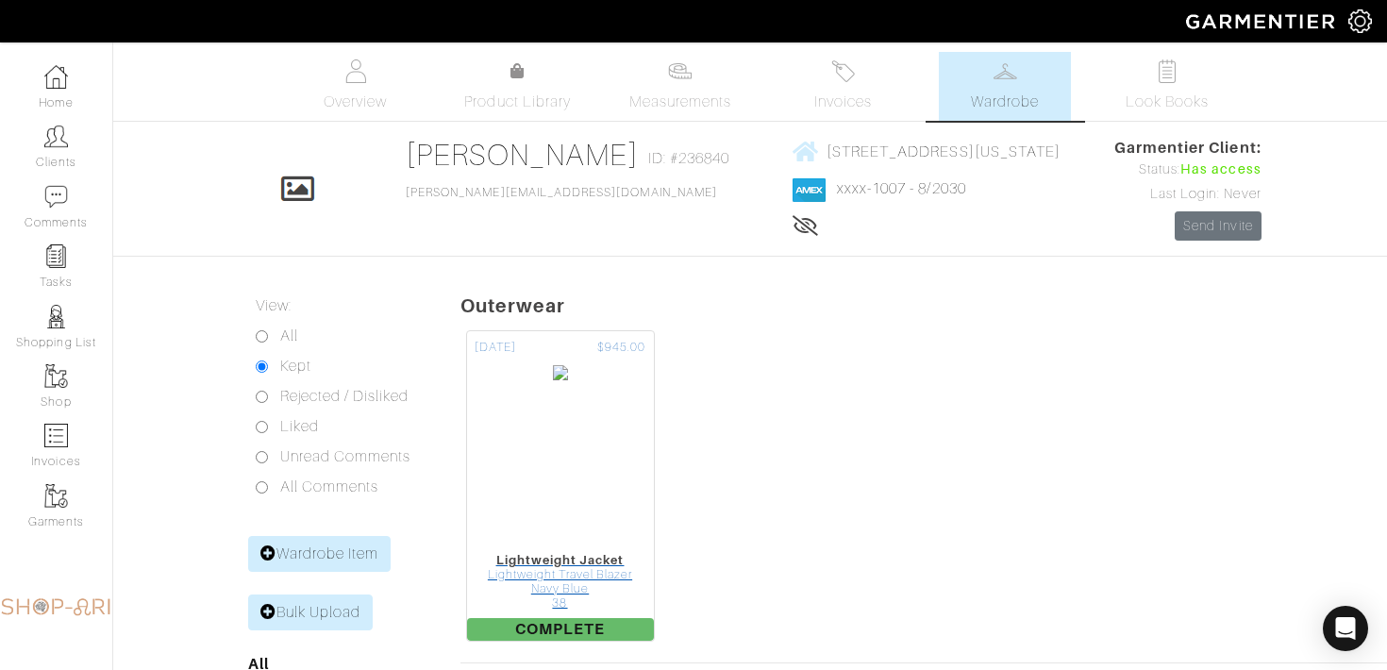
click at [552, 494] on img at bounding box center [560, 458] width 17 height 189
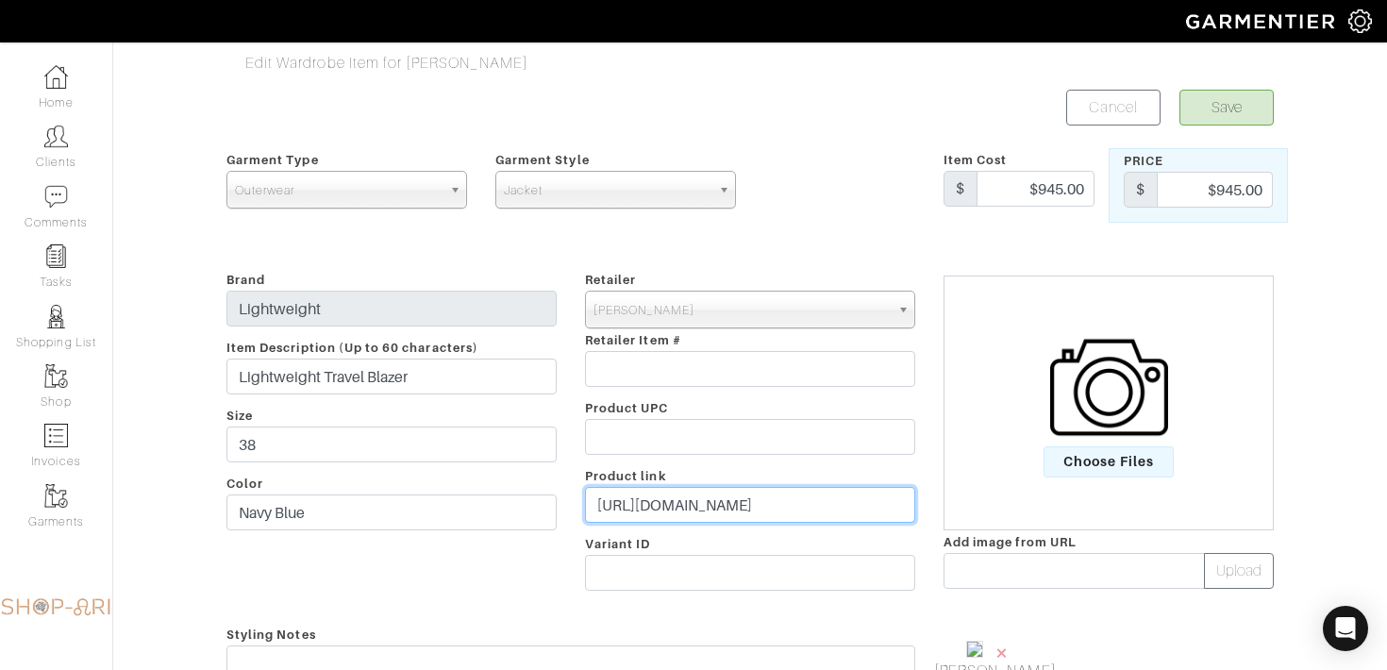
click at [678, 511] on input "[URL][DOMAIN_NAME]" at bounding box center [750, 505] width 330 height 36
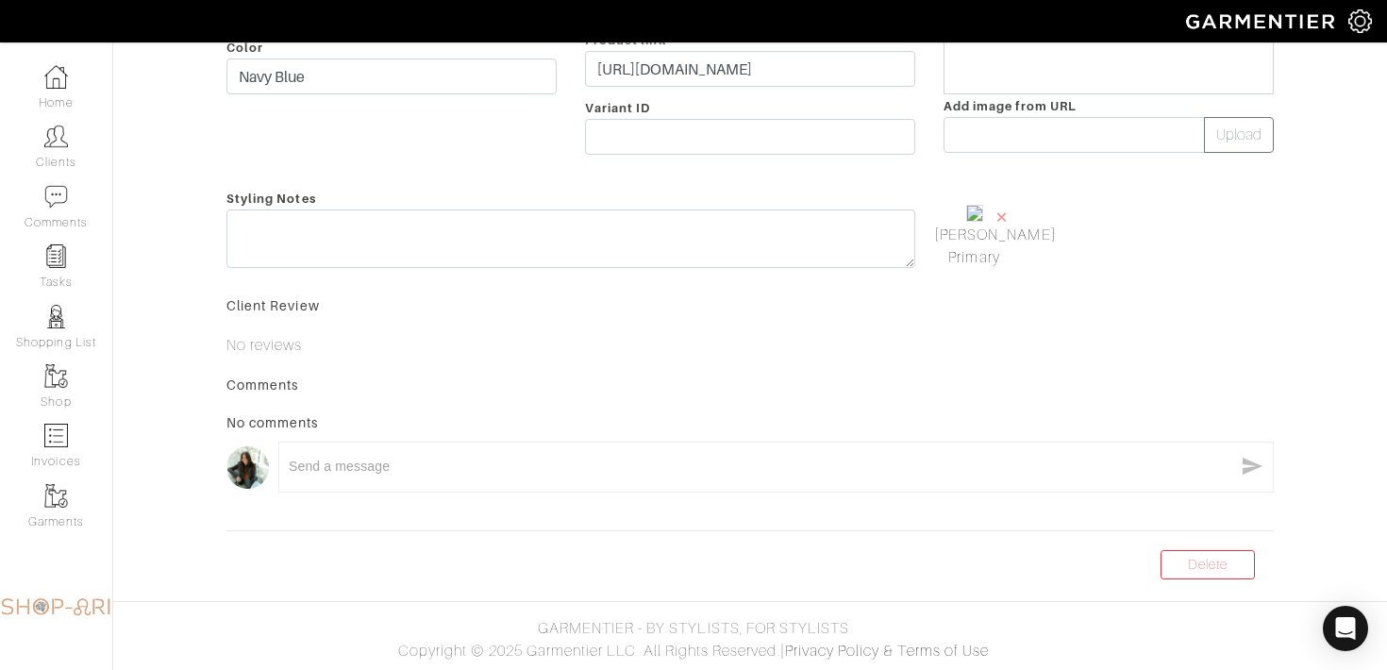
click at [1158, 555] on form "Save Cancel Garment Type Tops Bottoms Sport Coats Suiting Outerwear Shoes Swimw…" at bounding box center [749, 111] width 1047 height 915
click at [1169, 555] on link "Delete" at bounding box center [1208, 564] width 94 height 29
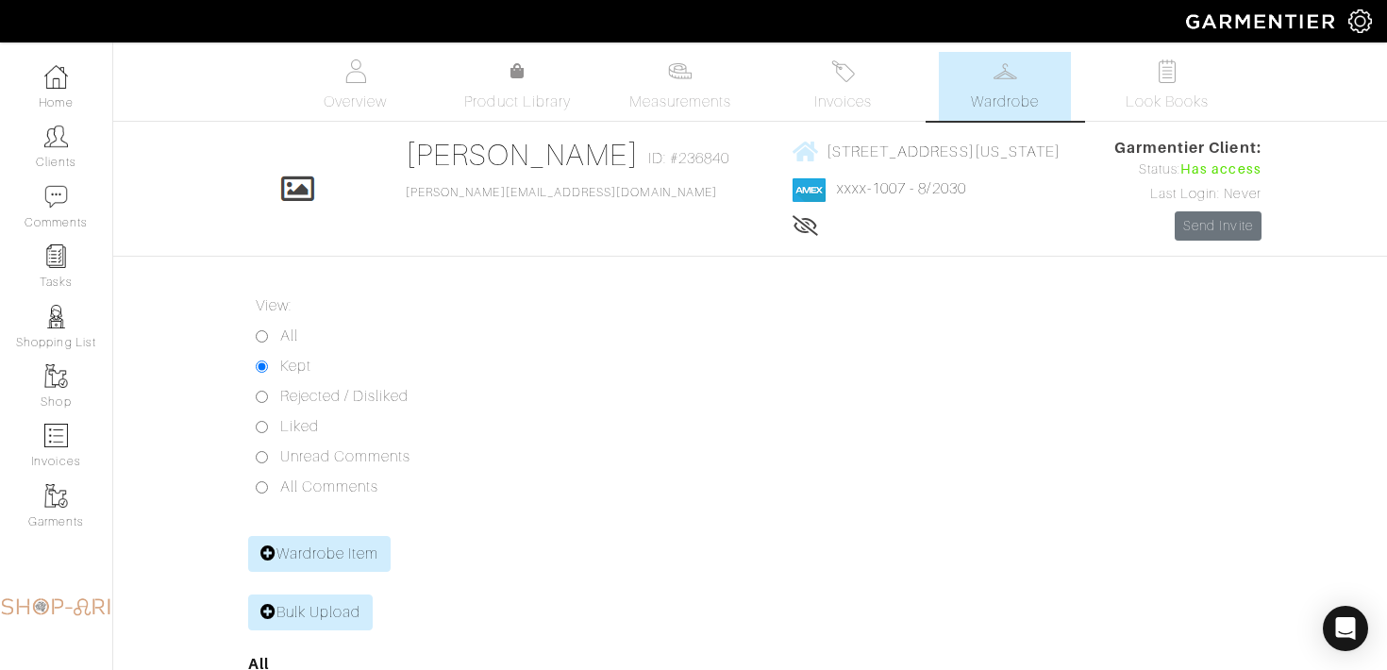
click at [1020, 73] on link "Wardrobe" at bounding box center [1005, 86] width 132 height 69
click at [850, 120] on link "Invoices" at bounding box center [843, 86] width 132 height 69
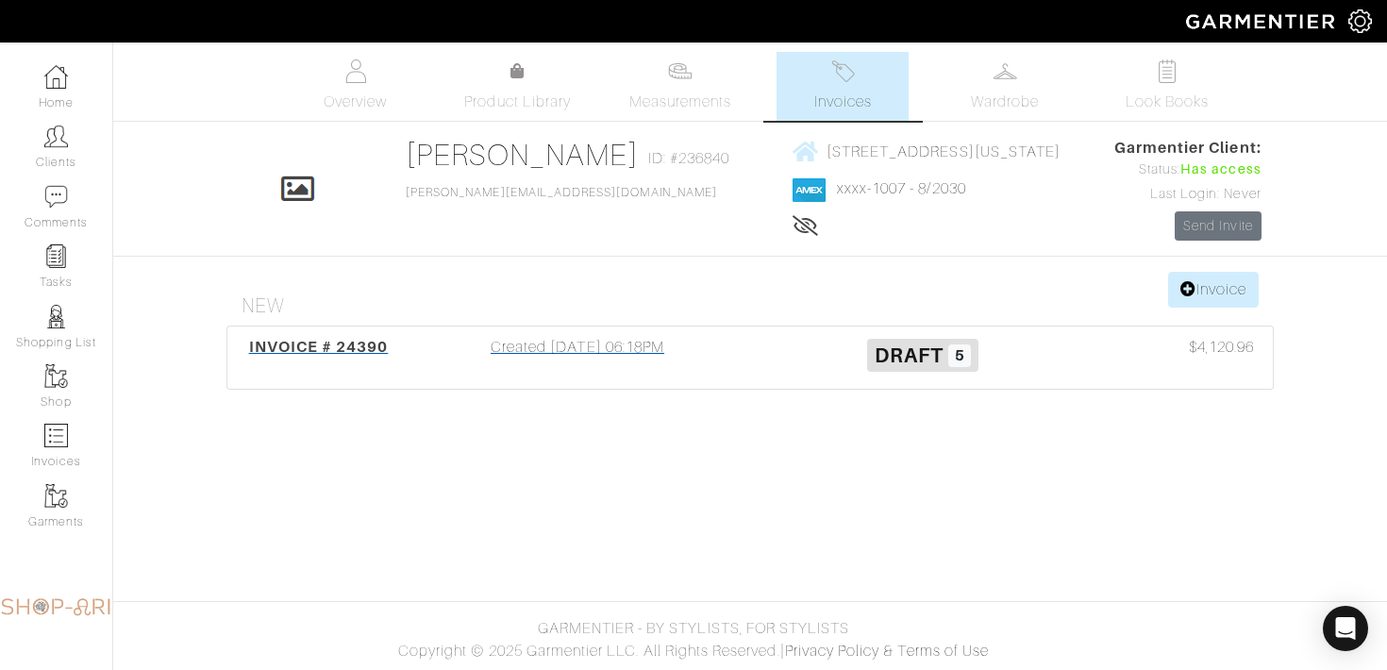
click at [706, 371] on div "Created [DATE] 06:18PM" at bounding box center [577, 357] width 345 height 43
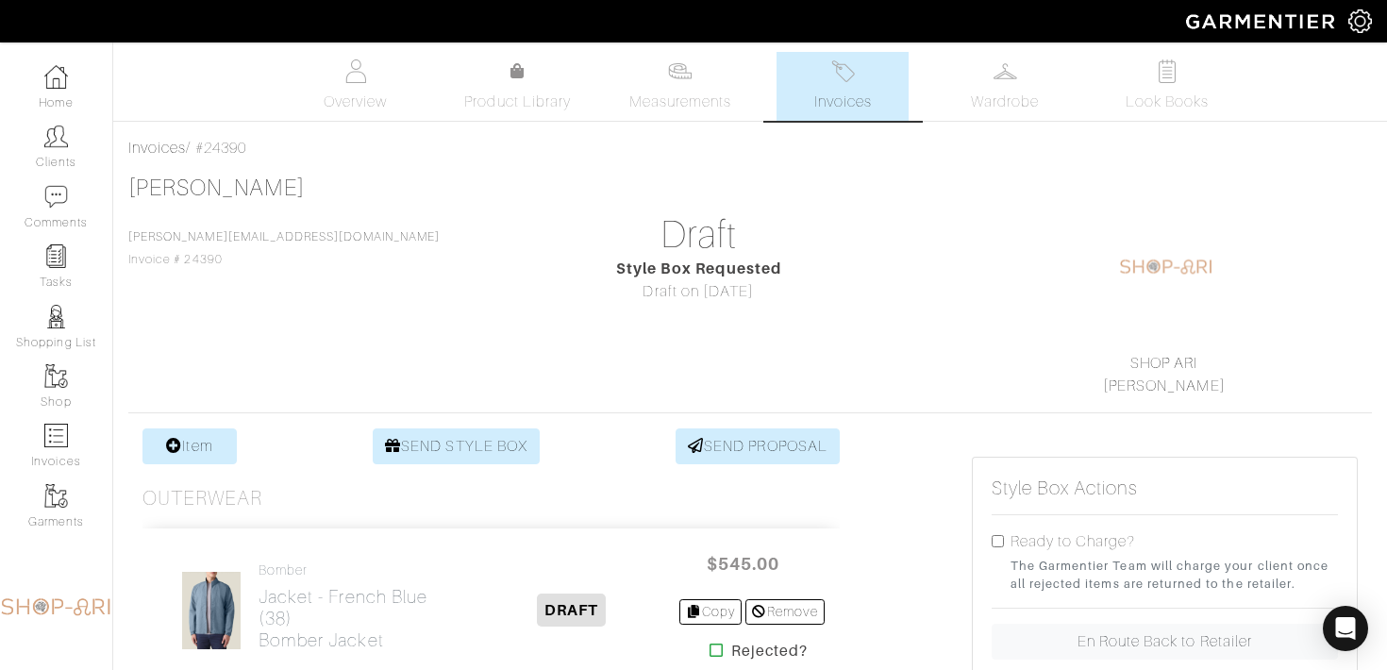
click at [848, 81] on img at bounding box center [843, 71] width 24 height 24
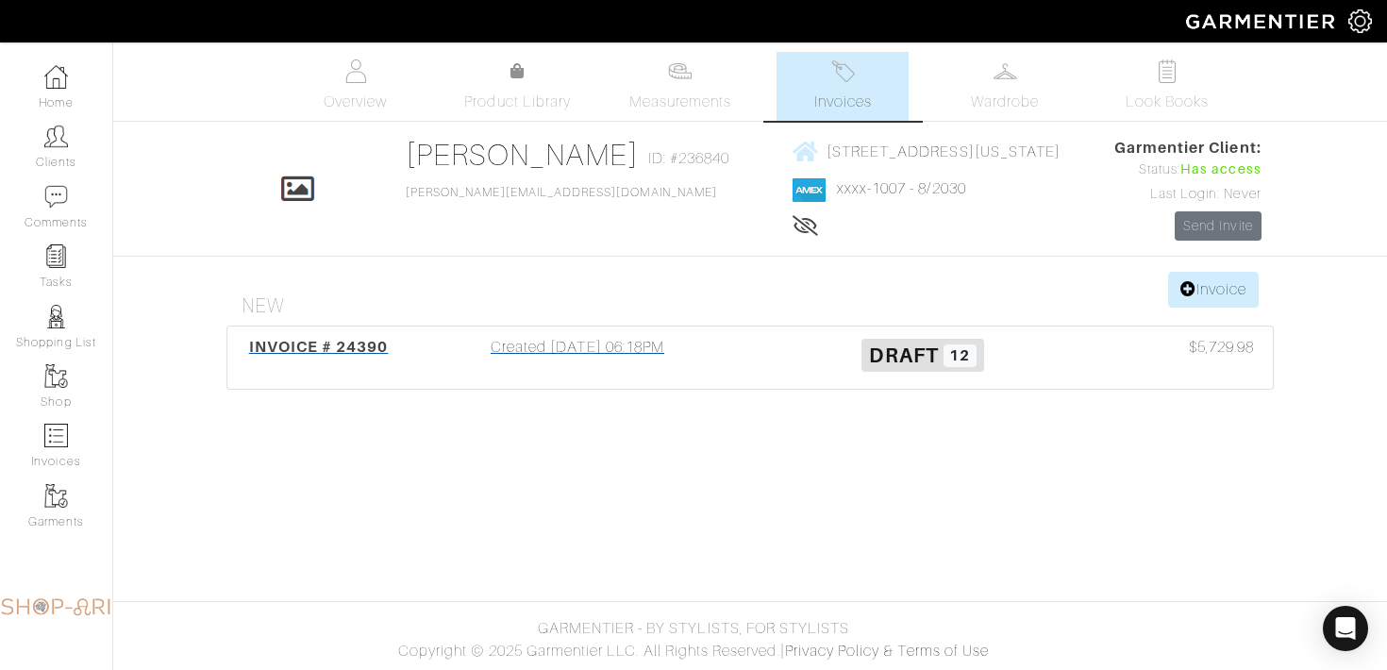
click at [827, 356] on h3 "Draft 12" at bounding box center [922, 354] width 317 height 36
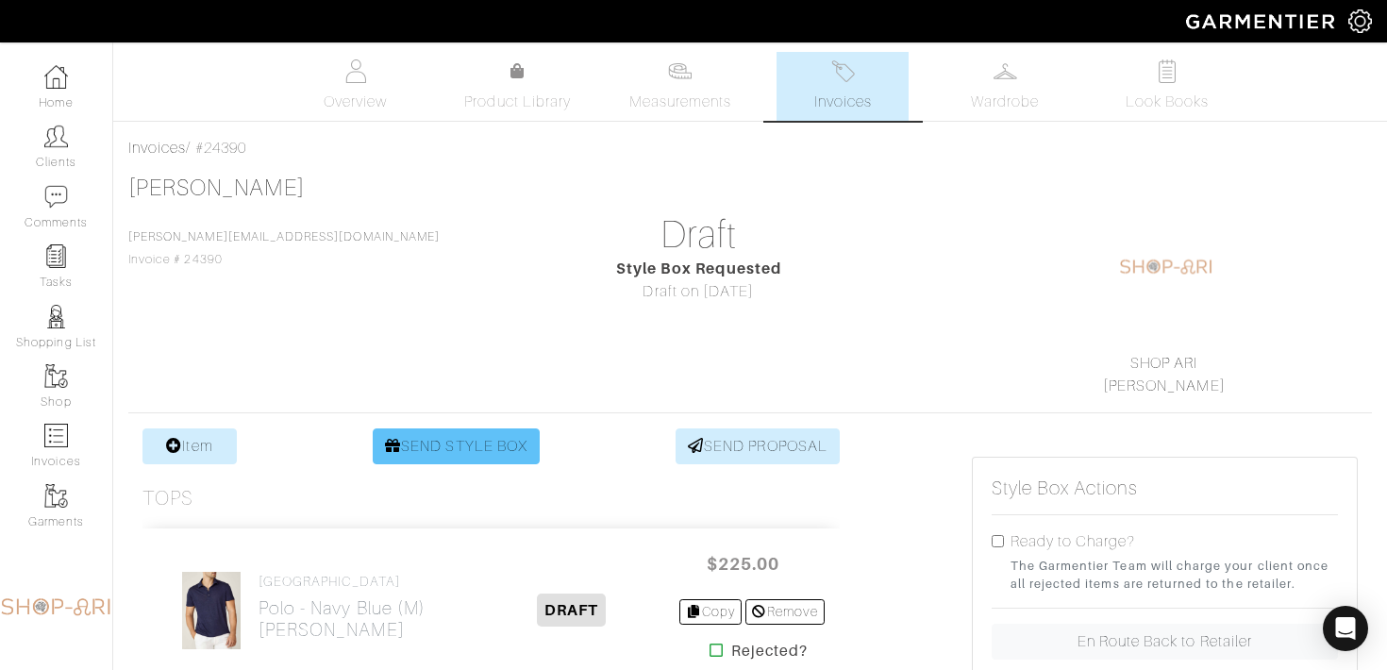
click at [437, 447] on link "SEND STYLE BOX" at bounding box center [456, 446] width 167 height 36
click at [853, 99] on span "Invoices" at bounding box center [843, 102] width 58 height 23
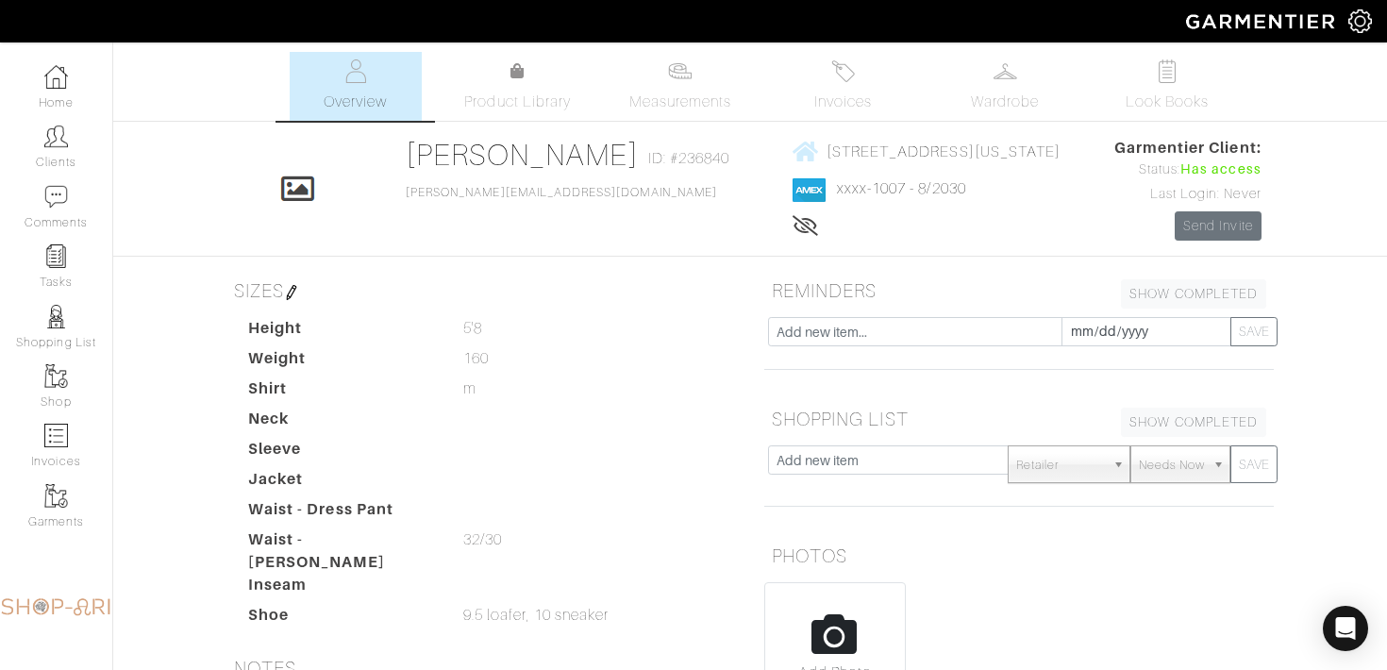
scroll to position [374, 0]
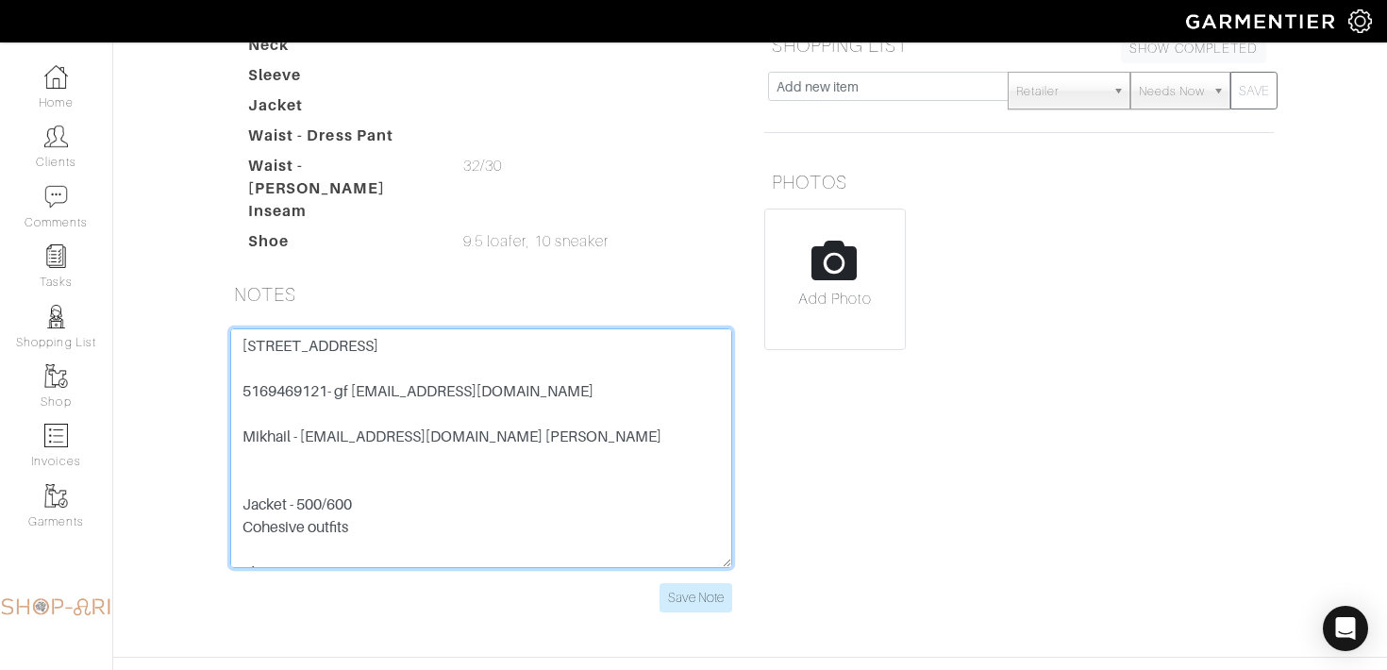
drag, startPoint x: 374, startPoint y: 376, endPoint x: 219, endPoint y: 304, distance: 170.9
click at [219, 304] on div "SIZES Height 5'8 5'8 Weight 160 160 Shirt m m Neck Sleeve Jacket Waist - Dress …" at bounding box center [481, 266] width 538 height 737
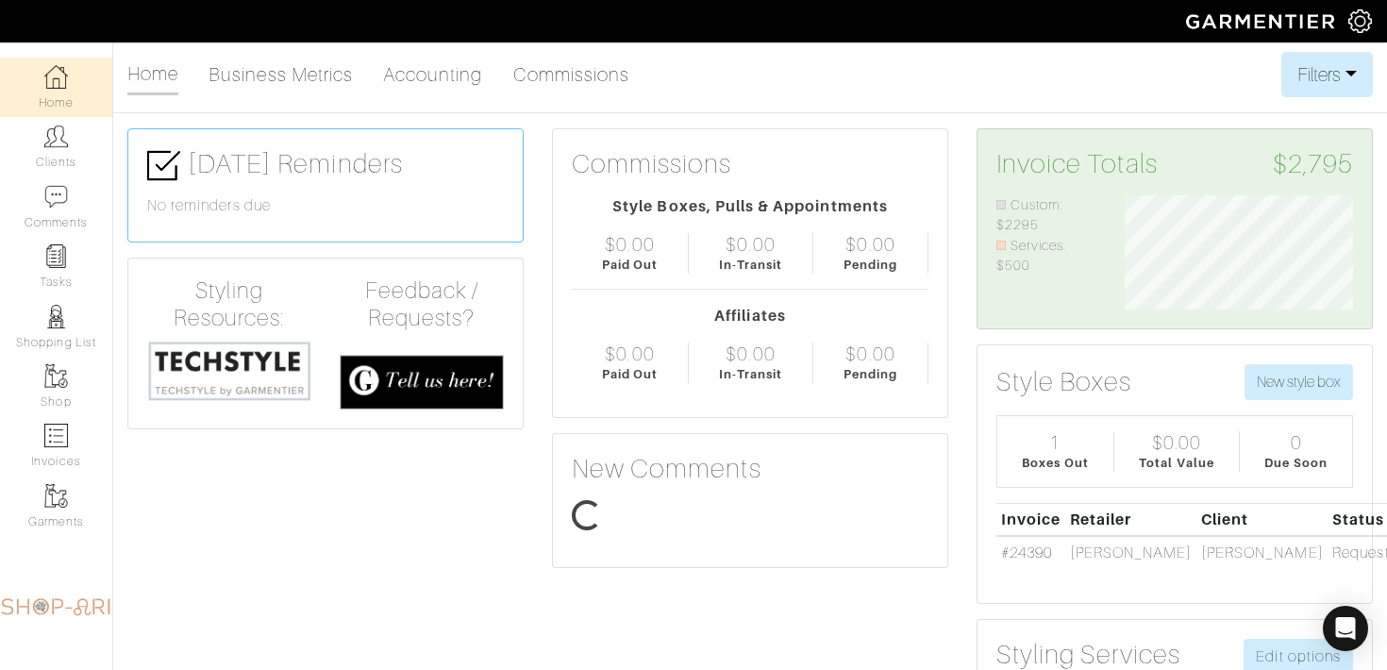
scroll to position [114, 257]
click at [45, 159] on link "Clients" at bounding box center [56, 146] width 112 height 59
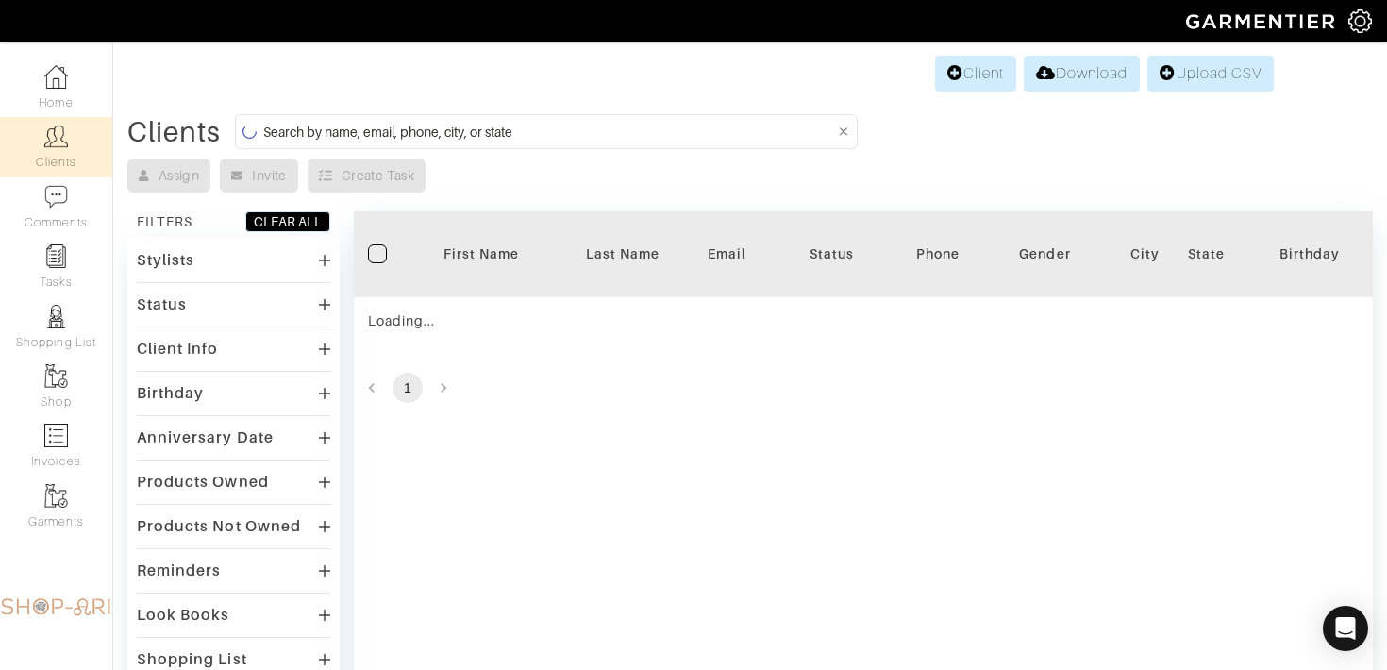
click at [284, 135] on input at bounding box center [549, 132] width 572 height 24
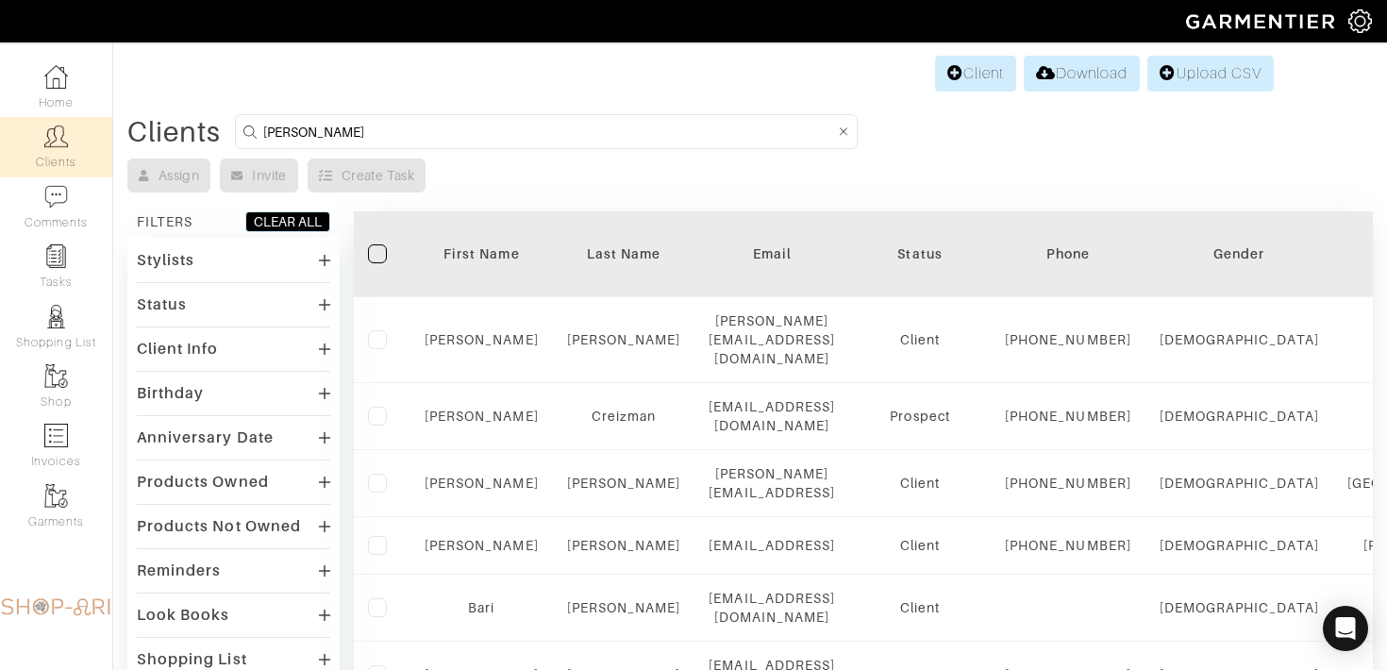
click at [311, 142] on input "ari rosmarin" at bounding box center [549, 132] width 572 height 24
type input "ari"
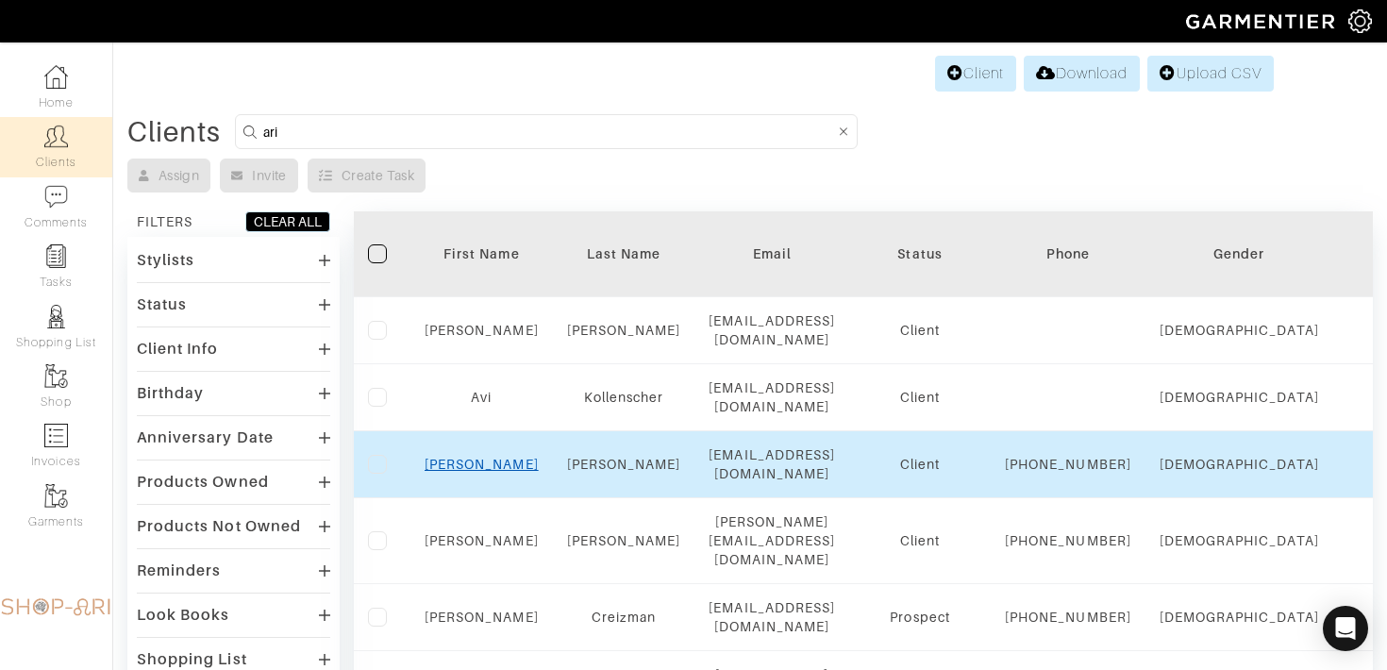
click at [482, 457] on link "Ari" at bounding box center [482, 464] width 114 height 15
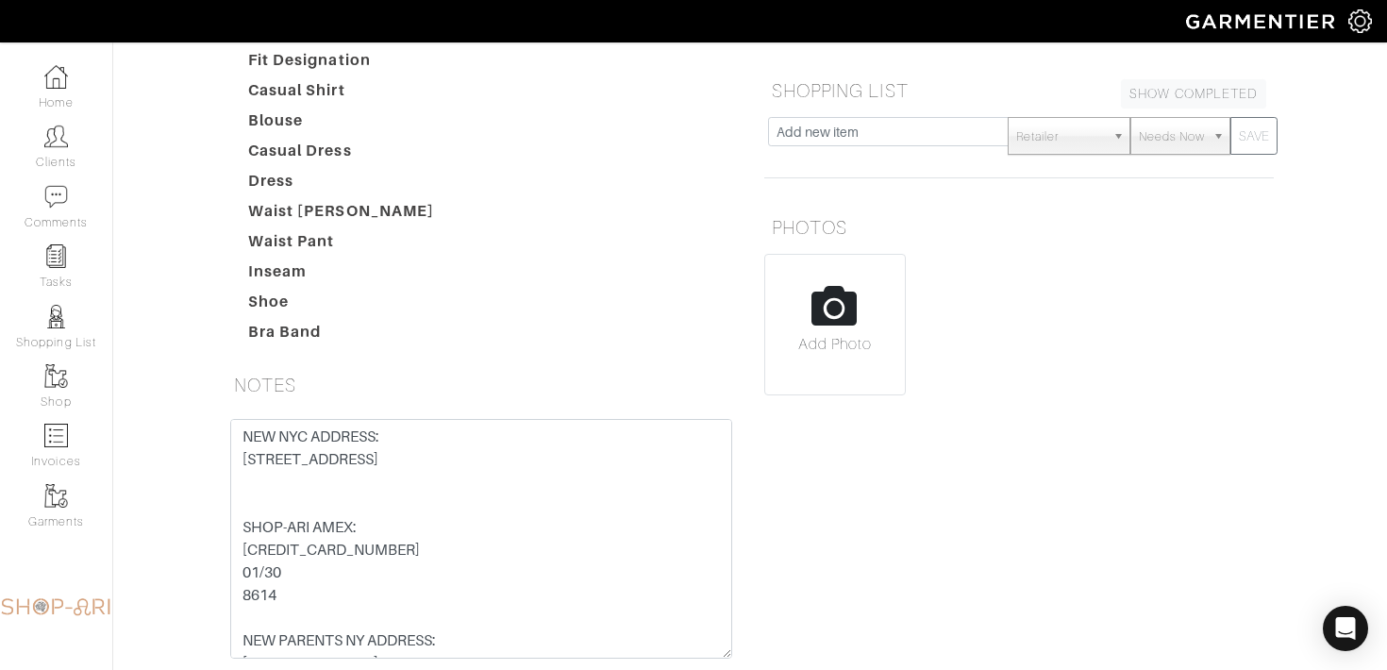
scroll to position [75, 0]
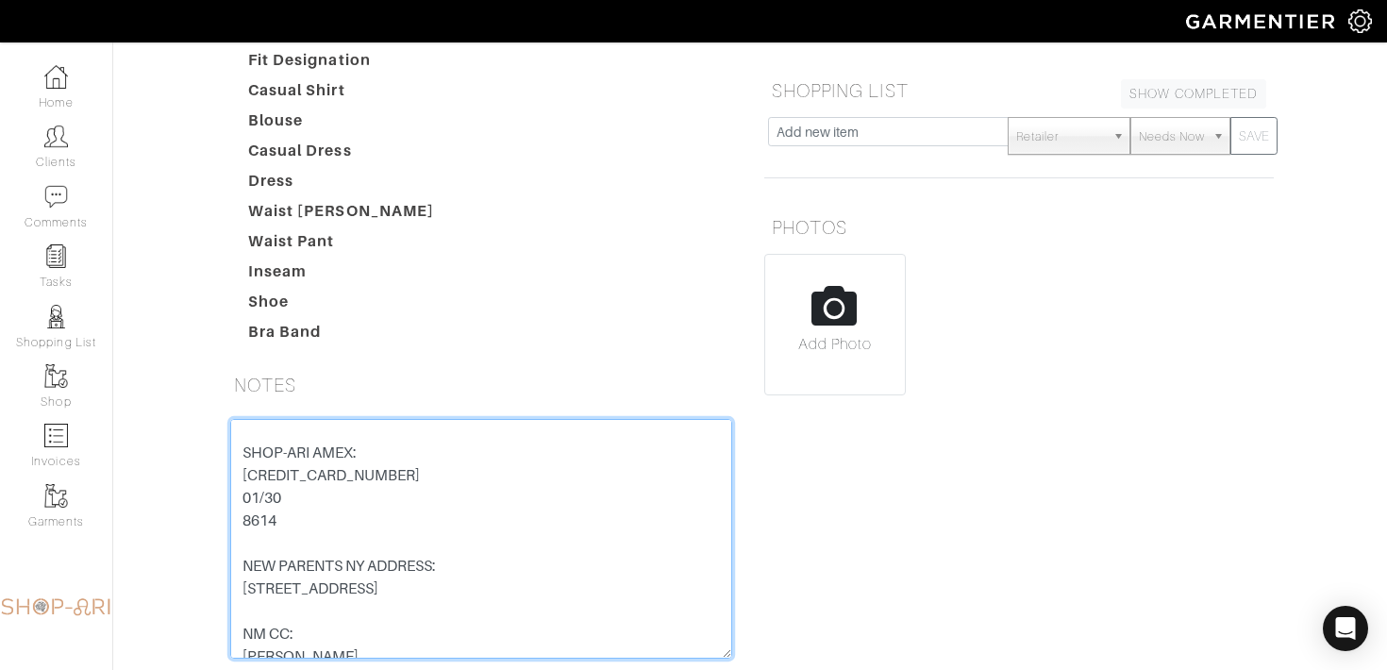
drag, startPoint x: 291, startPoint y: 562, endPoint x: 230, endPoint y: 486, distance: 97.4
click at [230, 486] on textarea "NEW NYC ADDRESS: [STREET_ADDRESS] SHOP-ARI AMEX: [CREDIT_CARD_NUMBER] 01/30 861…" at bounding box center [481, 539] width 502 height 240
